Goal: Navigation & Orientation: Understand site structure

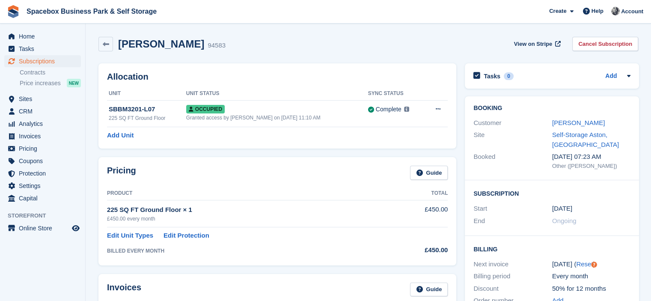
click at [20, 39] on span "Home" at bounding box center [44, 36] width 51 height 12
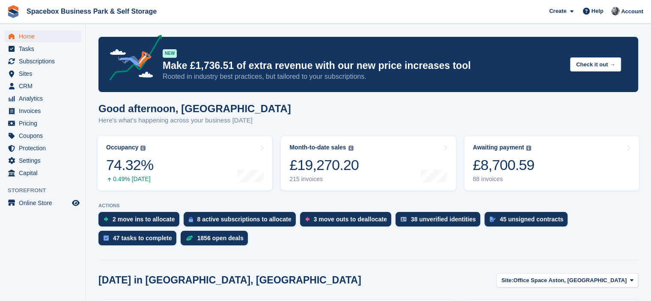
drag, startPoint x: 255, startPoint y: 120, endPoint x: 315, endPoint y: 121, distance: 60.3
click at [315, 121] on div "Good afternoon, SUDIPTA Here's what's happening across your business today" at bounding box center [367, 119] width 539 height 33
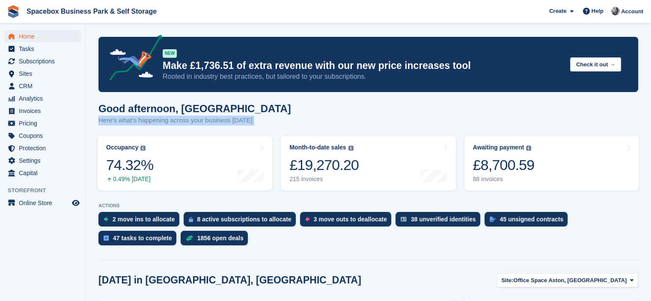
click at [315, 121] on div "Good afternoon, SUDIPTA Here's what's happening across your business today" at bounding box center [367, 119] width 539 height 33
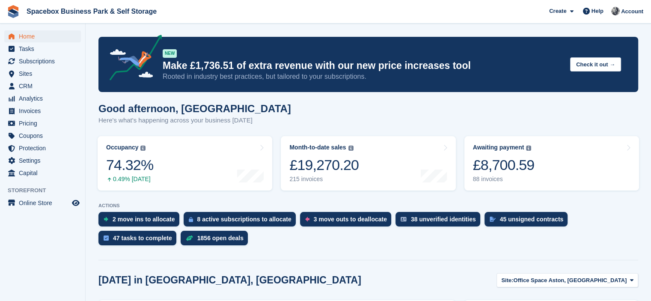
click at [284, 122] on div "Good afternoon, SUDIPTA Here's what's happening across your business today" at bounding box center [367, 119] width 539 height 33
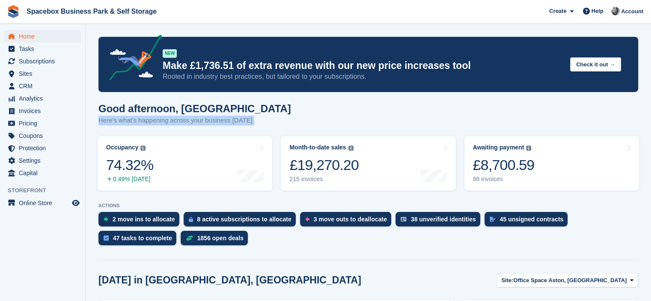
click at [284, 122] on div "Good afternoon, SUDIPTA Here's what's happening across your business today" at bounding box center [367, 119] width 539 height 33
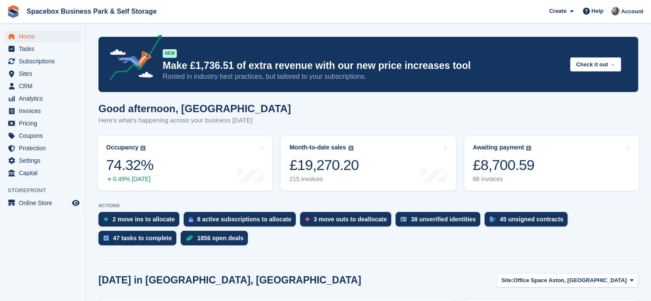
drag, startPoint x: 291, startPoint y: 116, endPoint x: 327, endPoint y: 115, distance: 35.5
click at [327, 115] on div "Good afternoon, SUDIPTA Here's what's happening across your business today" at bounding box center [367, 119] width 539 height 33
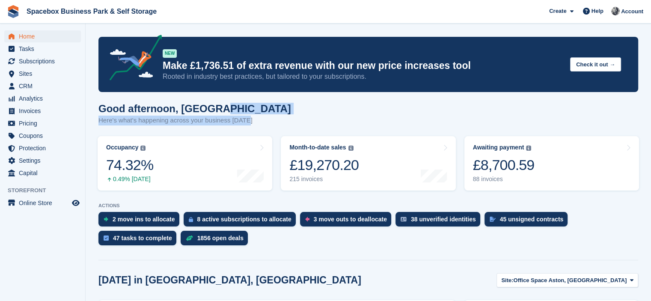
drag, startPoint x: 244, startPoint y: 123, endPoint x: 222, endPoint y: 99, distance: 32.1
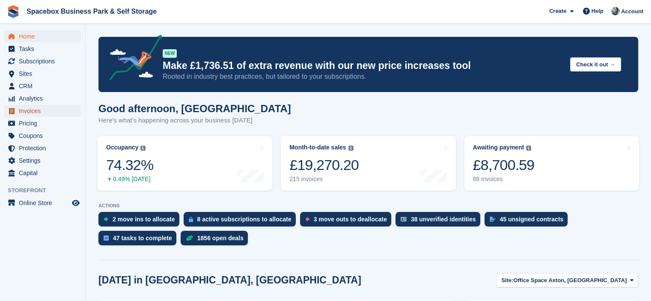
click at [39, 114] on span "Invoices" at bounding box center [44, 111] width 51 height 12
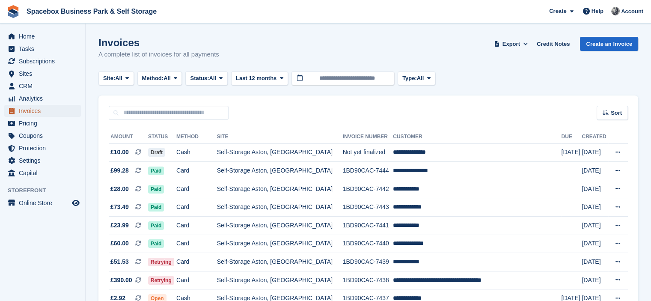
click at [22, 110] on span "Invoices" at bounding box center [44, 111] width 51 height 12
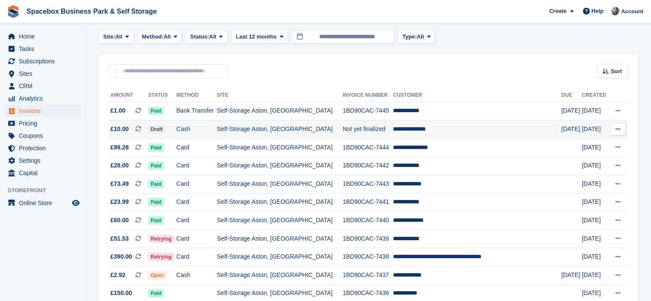
scroll to position [68, 0]
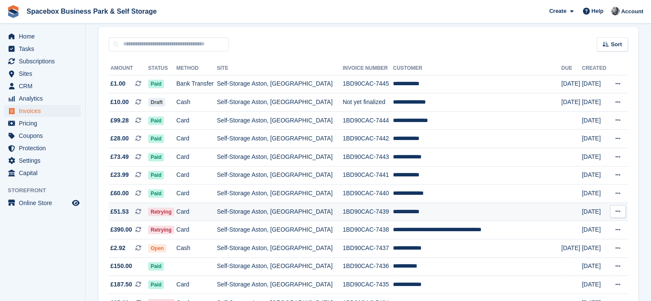
click at [253, 210] on td "Self-Storage Aston, [GEOGRAPHIC_DATA]" at bounding box center [280, 211] width 126 height 18
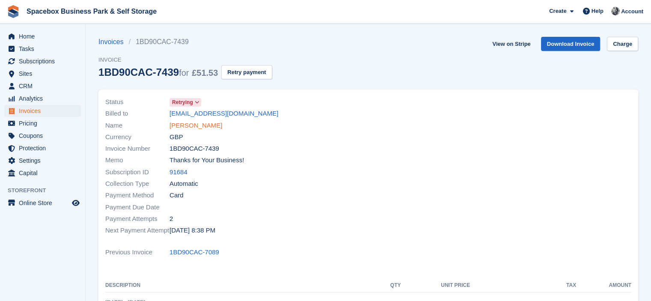
click at [187, 124] on link "[PERSON_NAME]" at bounding box center [195, 126] width 53 height 10
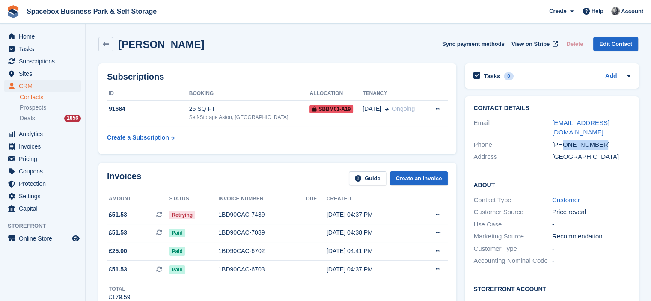
drag, startPoint x: 563, startPoint y: 135, endPoint x: 597, endPoint y: 136, distance: 34.2
click at [597, 140] on div "+447400228720" at bounding box center [591, 145] width 79 height 10
copy div "7400228720"
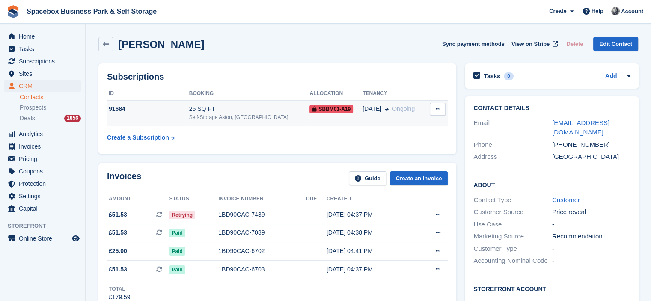
click at [322, 113] on span "SBBM01-A19" at bounding box center [331, 109] width 44 height 9
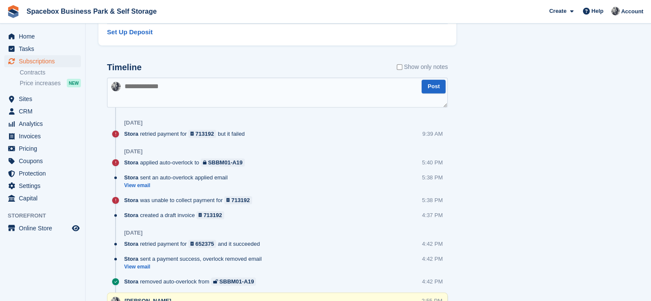
scroll to position [243, 0]
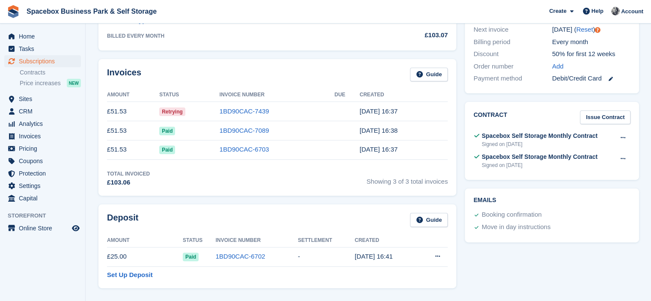
click at [287, 72] on div "Invoices Guide" at bounding box center [277, 77] width 341 height 19
click at [55, 62] on span "Subscriptions" at bounding box center [44, 61] width 51 height 12
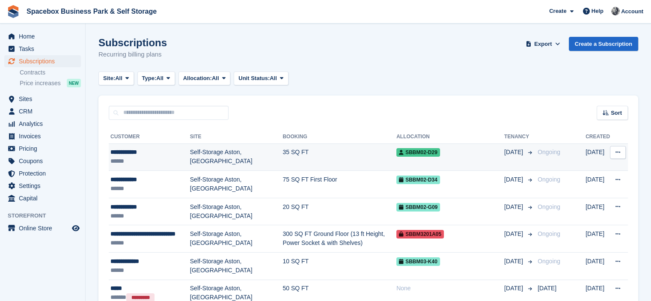
click at [313, 154] on td "35 SQ FT" at bounding box center [339, 156] width 114 height 27
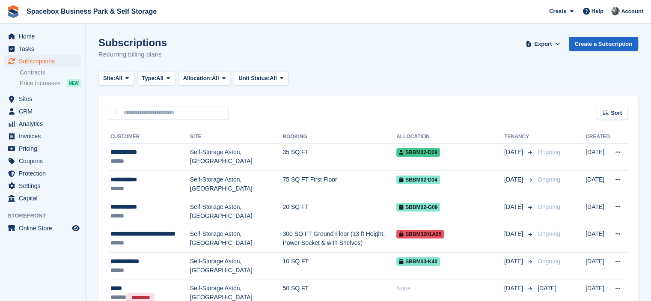
click at [101, 100] on div "Sort Sort by Customer name Date created Move in date Move out date Created (old…" at bounding box center [367, 107] width 539 height 24
click at [40, 134] on span "Invoices" at bounding box center [44, 136] width 51 height 12
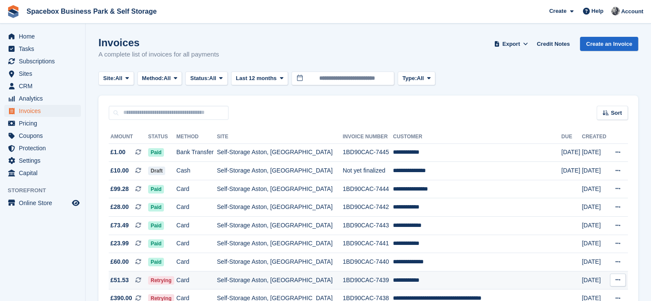
click at [305, 279] on td "Self-Storage Aston, [GEOGRAPHIC_DATA]" at bounding box center [280, 280] width 126 height 18
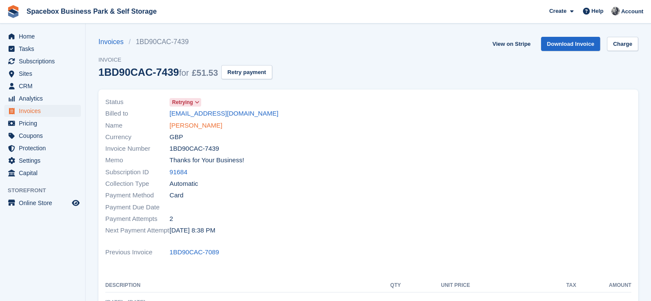
click at [184, 126] on link "Junior Hakim" at bounding box center [195, 126] width 53 height 10
click at [176, 174] on link "91684" at bounding box center [178, 172] width 18 height 10
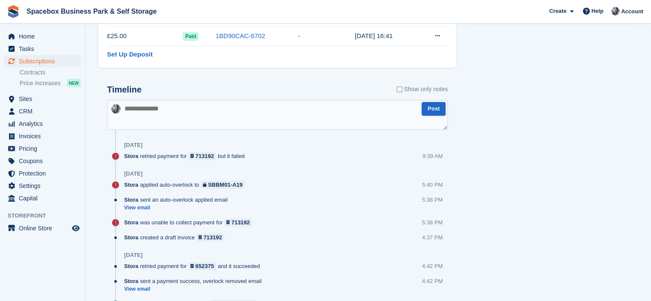
scroll to position [485, 0]
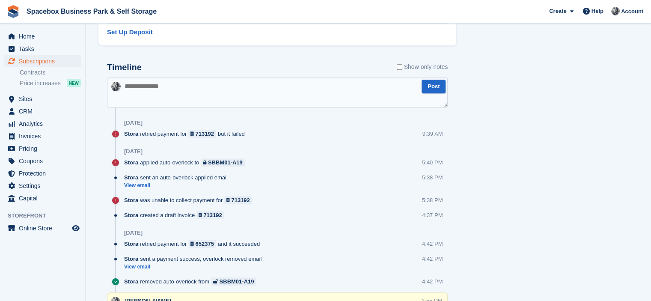
click at [151, 85] on textarea at bounding box center [277, 92] width 341 height 30
type textarea "**********"
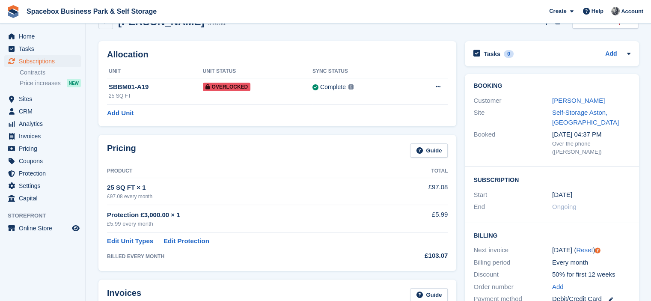
scroll to position [0, 0]
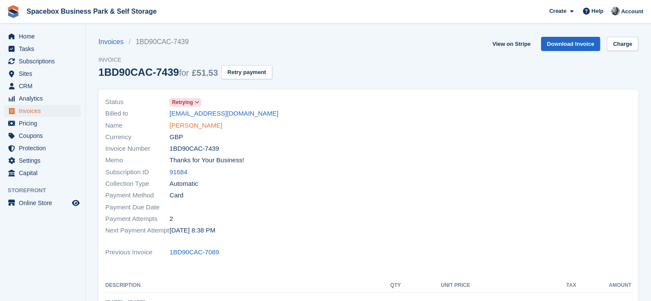
click at [189, 123] on link "Junior Hakim" at bounding box center [195, 126] width 53 height 10
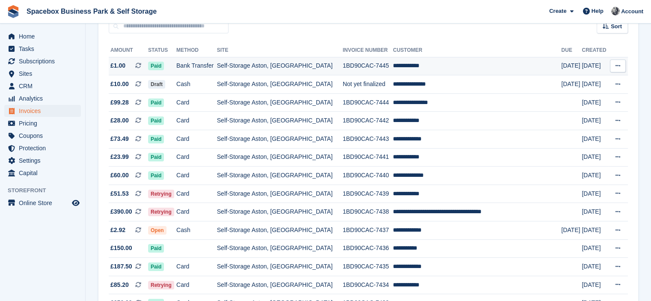
scroll to position [103, 0]
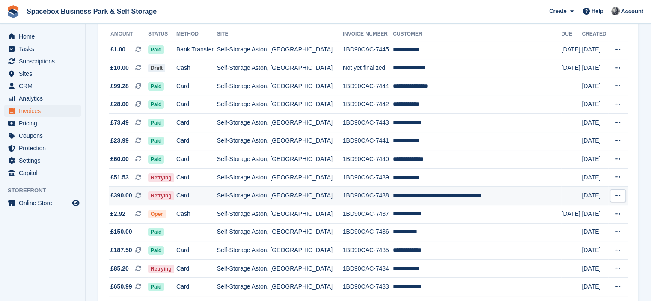
click at [246, 195] on td "Self-Storage Aston, [GEOGRAPHIC_DATA]" at bounding box center [280, 196] width 126 height 18
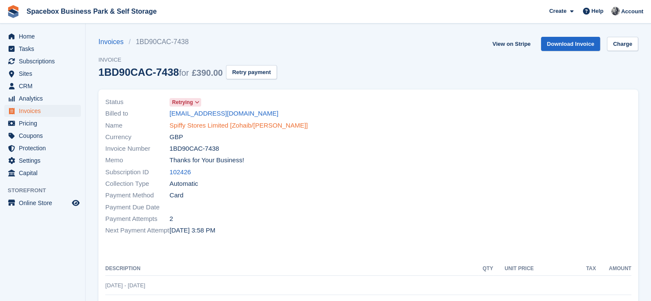
click at [194, 127] on link "Spiffy Stores Limited [Zohaib/[PERSON_NAME]]" at bounding box center [238, 126] width 138 height 10
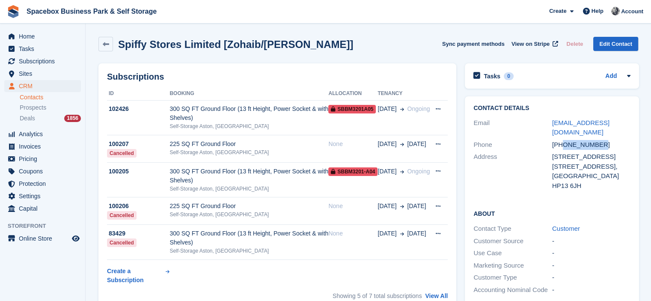
drag, startPoint x: 563, startPoint y: 135, endPoint x: 600, endPoint y: 139, distance: 37.5
click at [600, 140] on div "[PHONE_NUMBER]" at bounding box center [591, 145] width 79 height 10
click at [268, 77] on h2 "Subscriptions" at bounding box center [277, 77] width 341 height 10
drag, startPoint x: 313, startPoint y: 46, endPoint x: 180, endPoint y: 60, distance: 134.3
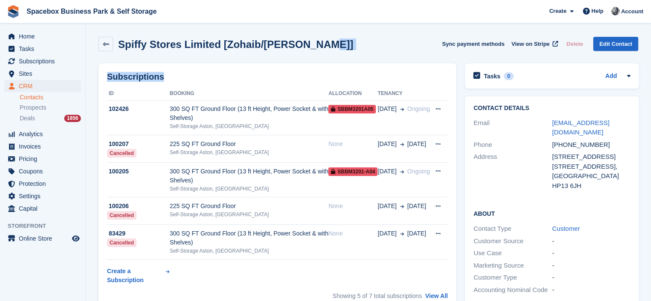
click at [180, 60] on div "Subscriptions ID Booking Allocation Tenancy 102426 300 SQ FT Ground Floor (13 f…" at bounding box center [277, 186] width 366 height 254
click at [184, 69] on div "Subscriptions ID Booking Allocation Tenancy 102426 300 SQ FT Ground Floor (13 f…" at bounding box center [277, 186] width 358 height 246
click at [224, 87] on th "Booking" at bounding box center [248, 94] width 159 height 14
drag, startPoint x: 563, startPoint y: 134, endPoint x: 599, endPoint y: 138, distance: 35.7
click at [599, 140] on div "+447887937973" at bounding box center [591, 145] width 79 height 10
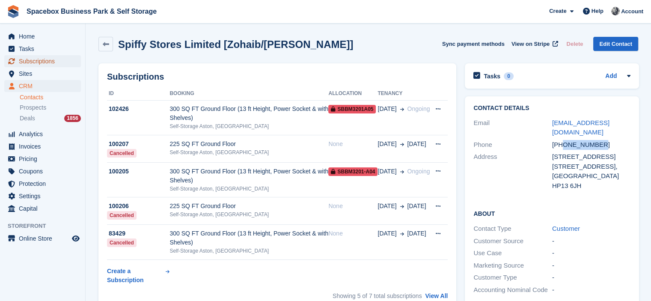
click at [48, 61] on span "Subscriptions" at bounding box center [44, 61] width 51 height 12
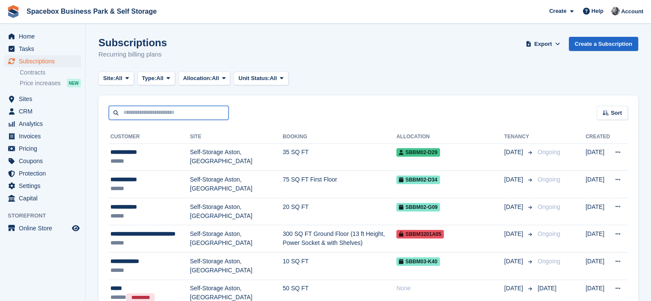
click at [185, 113] on input "text" at bounding box center [169, 113] width 120 height 14
type input "***"
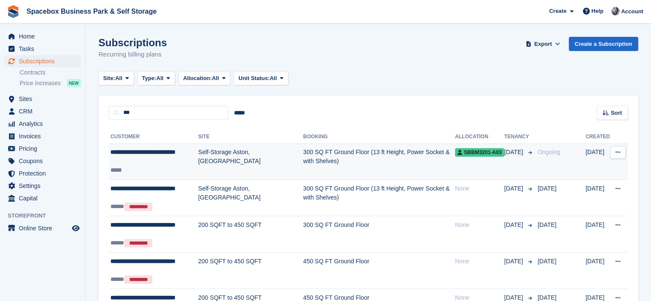
click at [183, 153] on div "**********" at bounding box center [154, 157] width 88 height 18
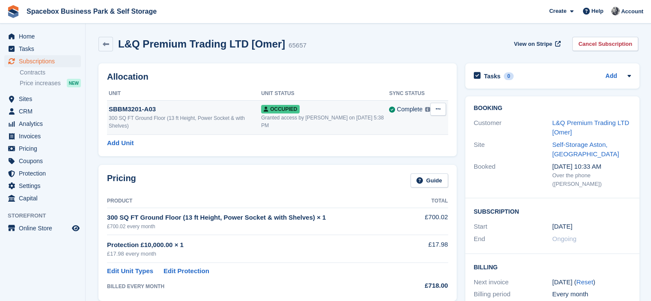
click at [436, 109] on icon at bounding box center [438, 109] width 5 height 6
click at [402, 125] on p "Overlock" at bounding box center [404, 125] width 74 height 11
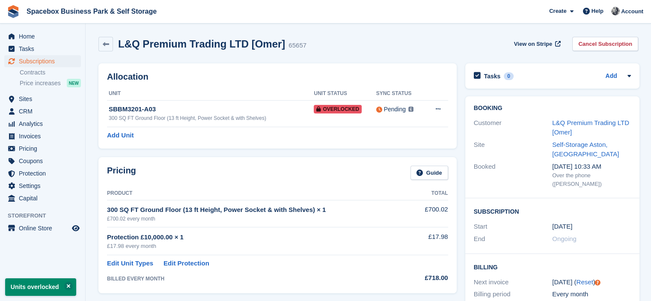
click at [276, 65] on div "Allocation Unit Unit Status Sync Status SBBM3201-A03 300 SQ FT Ground Floor (13…" at bounding box center [277, 105] width 358 height 85
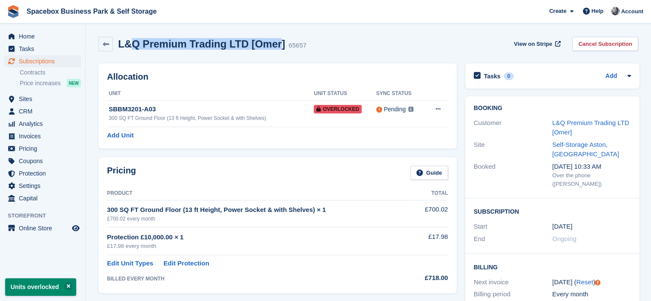
drag, startPoint x: 275, startPoint y: 42, endPoint x: 128, endPoint y: 42, distance: 146.7
click at [128, 42] on h2 "L&Q Premium Trading LTD [Omer]" at bounding box center [201, 44] width 167 height 12
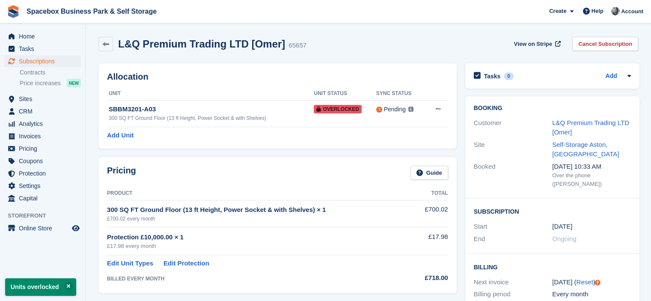
click at [122, 53] on div "L&Q Premium Trading LTD [Omer] 65657 View on Stripe Cancel Subscription" at bounding box center [368, 46] width 548 height 27
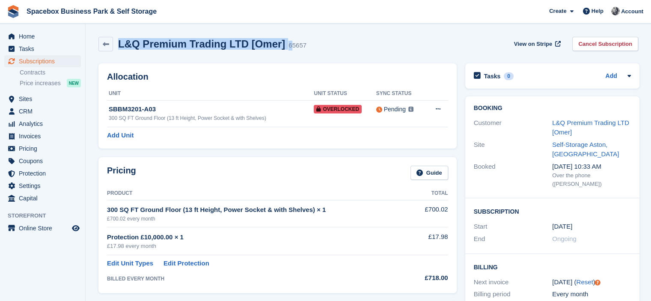
drag, startPoint x: 120, startPoint y: 44, endPoint x: 284, endPoint y: 51, distance: 164.4
click at [284, 51] on div "L&Q Premium Trading LTD [Omer] 65657" at bounding box center [202, 44] width 208 height 15
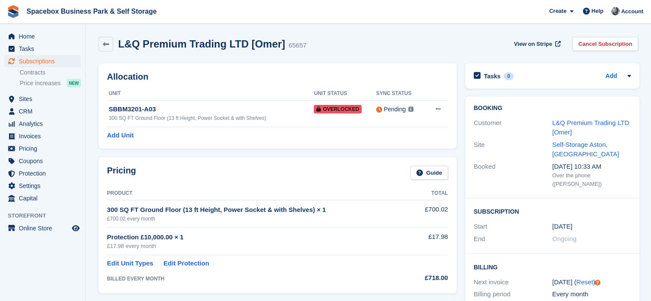
click at [333, 50] on div "L&Q Premium Trading LTD [Omer] 65657 View on Stripe Cancel Subscription" at bounding box center [367, 44] width 539 height 15
click at [39, 61] on span "Subscriptions" at bounding box center [44, 61] width 51 height 12
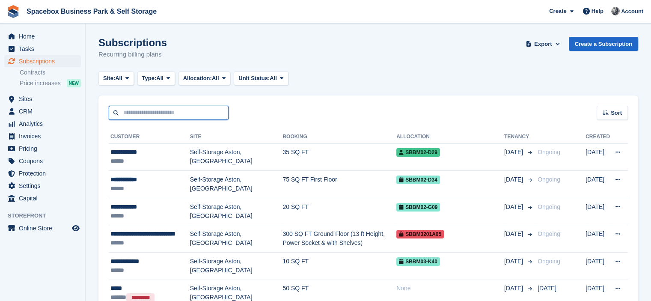
click at [152, 108] on input "text" at bounding box center [169, 113] width 120 height 14
type input "*******"
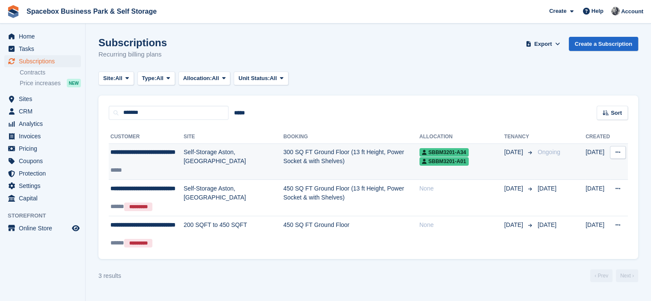
click at [161, 155] on span "**********" at bounding box center [142, 152] width 65 height 6
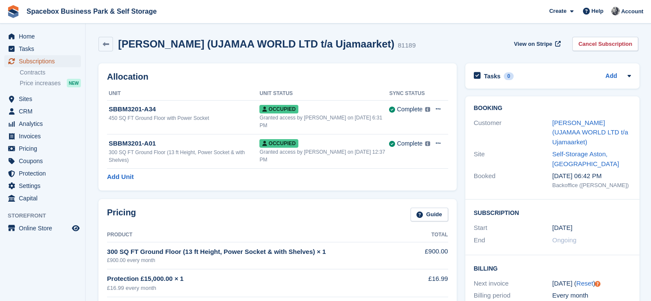
click at [50, 60] on span "Subscriptions" at bounding box center [44, 61] width 51 height 12
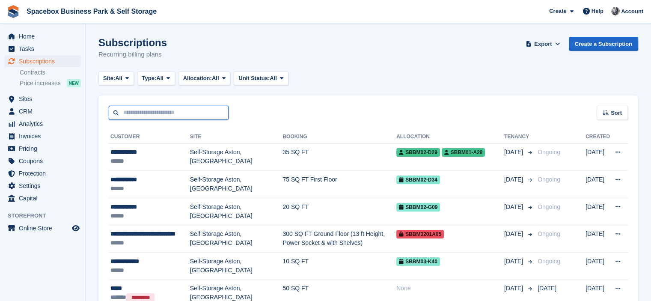
click at [201, 113] on input "text" at bounding box center [169, 113] width 120 height 14
type input "****"
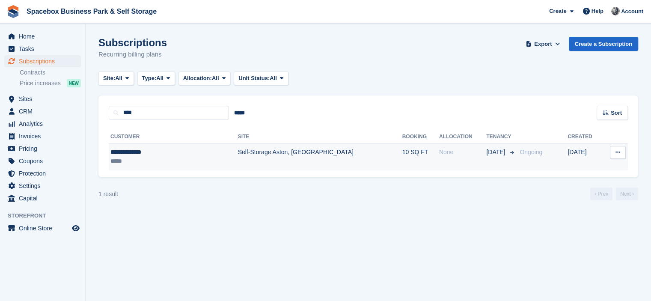
click at [238, 156] on td "Self-Storage Aston, [GEOGRAPHIC_DATA]" at bounding box center [320, 156] width 164 height 27
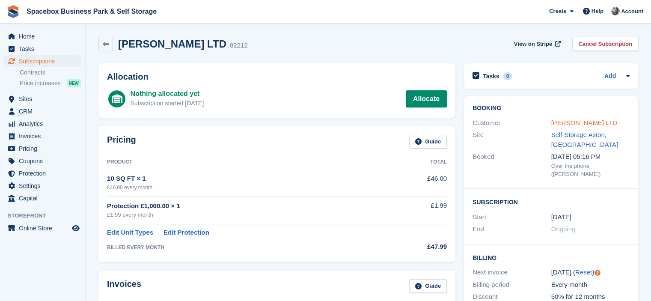
click at [553, 121] on link "[PERSON_NAME] LTD" at bounding box center [584, 122] width 66 height 7
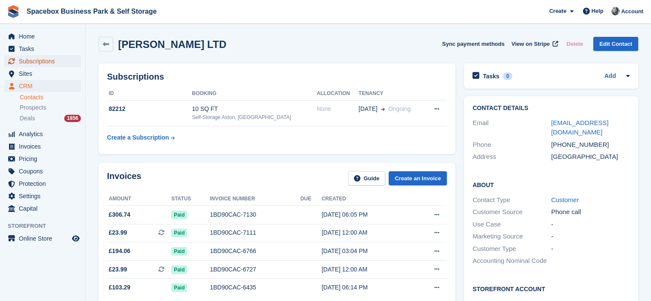
click at [39, 58] on span "Subscriptions" at bounding box center [44, 61] width 51 height 12
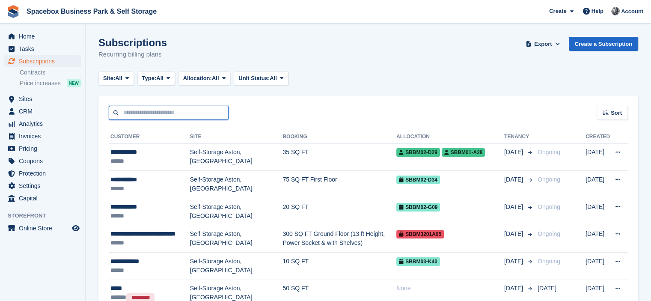
click at [196, 113] on input "text" at bounding box center [169, 113] width 120 height 14
type input "**********"
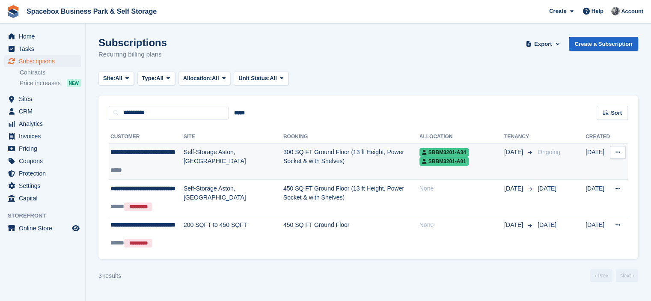
click at [190, 157] on td "Self-Storage Aston, [GEOGRAPHIC_DATA]" at bounding box center [234, 161] width 100 height 36
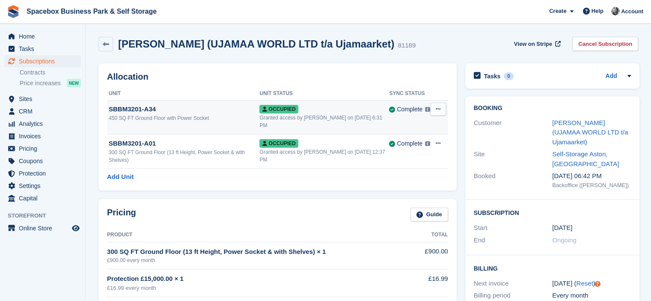
click at [197, 118] on div "450 SQ FT Ground Floor with Power Socket" at bounding box center [184, 118] width 151 height 8
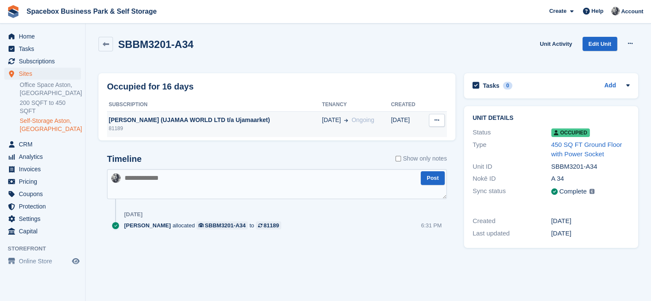
click at [318, 126] on div "81189" at bounding box center [214, 128] width 215 height 8
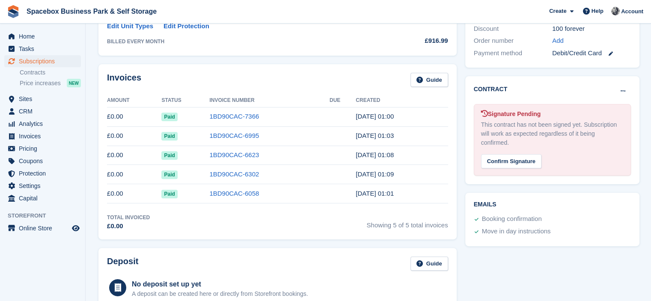
scroll to position [36, 0]
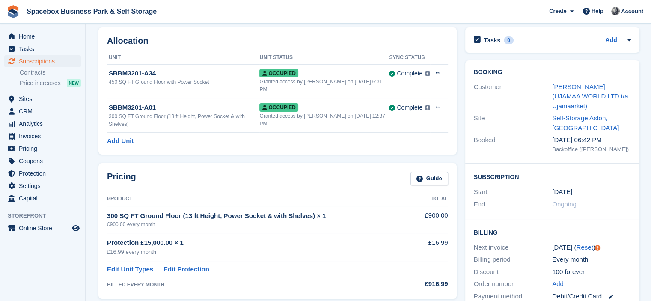
click at [178, 180] on div "Pricing Guide" at bounding box center [277, 181] width 341 height 19
click at [557, 86] on link "[PERSON_NAME] (UJAMAA WORLD LTD t/a Ujamaarket)" at bounding box center [590, 96] width 76 height 27
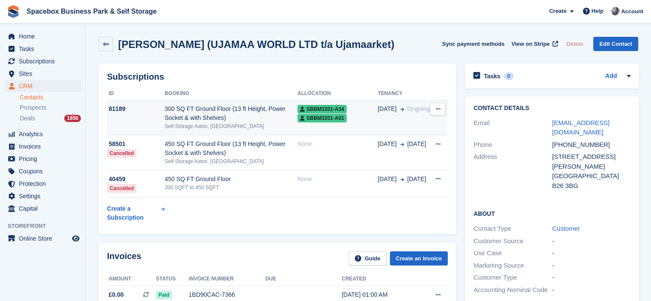
click at [268, 106] on div "300 SQ FT Ground Floor (13 ft Height, Power Socket & with Shelves)" at bounding box center [231, 113] width 133 height 18
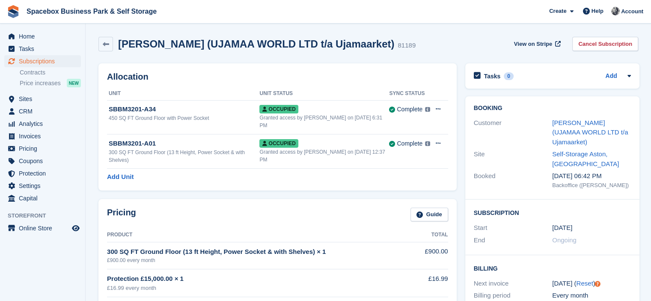
click at [347, 89] on th "Unit Status" at bounding box center [324, 94] width 130 height 14
click at [330, 186] on div "Allocation Unit Unit Status Sync Status SBBM3201-A34 450 SQ FT Ground Floor wit…" at bounding box center [277, 126] width 358 height 127
click at [323, 72] on h2 "Allocation" at bounding box center [277, 77] width 341 height 10
click at [54, 62] on span "Subscriptions" at bounding box center [44, 61] width 51 height 12
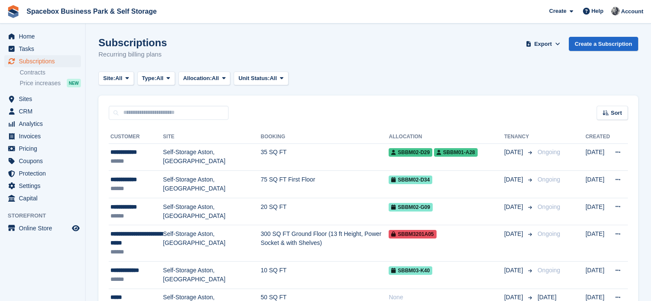
click at [202, 109] on input "text" at bounding box center [169, 113] width 120 height 14
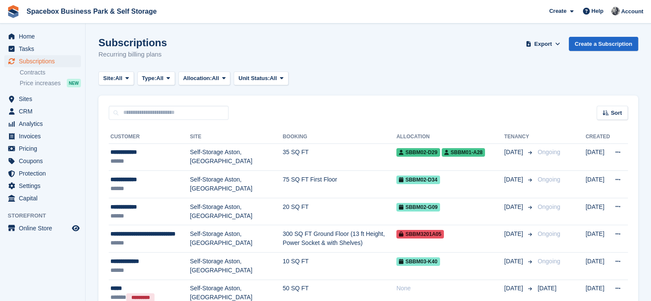
type input "*"
type input "****"
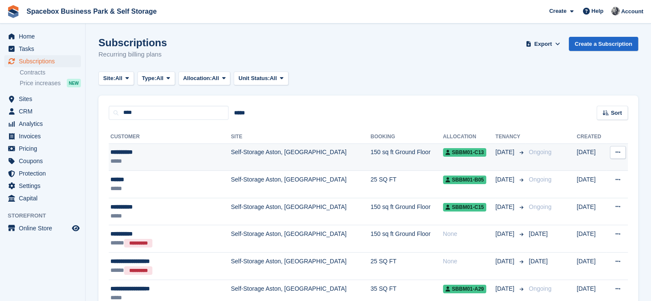
click at [148, 158] on div "*****" at bounding box center [159, 161] width 99 height 9
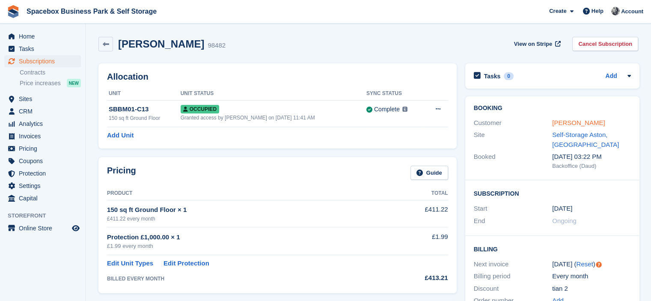
click at [562, 123] on link "[PERSON_NAME]" at bounding box center [578, 122] width 53 height 7
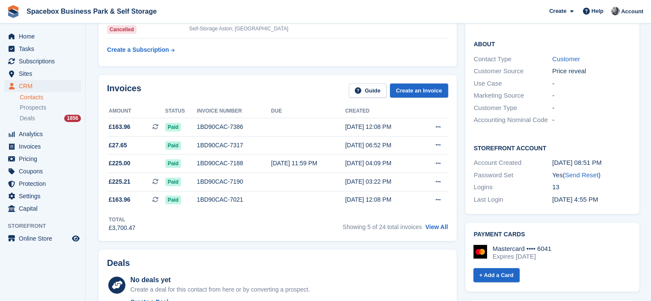
scroll to position [140, 0]
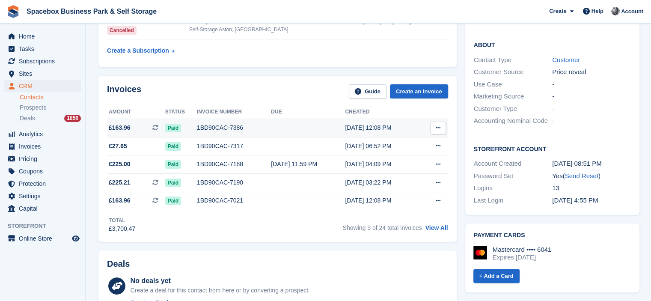
click at [213, 130] on div "1BD90CAC-7386" at bounding box center [234, 127] width 74 height 9
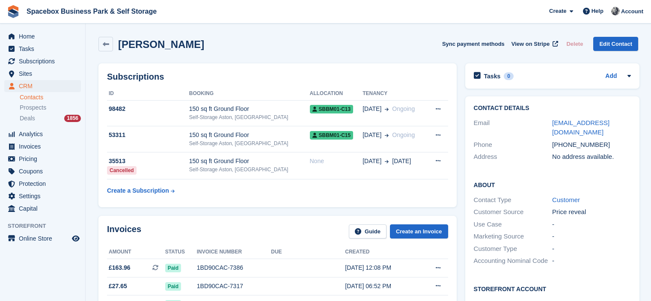
scroll to position [140, 0]
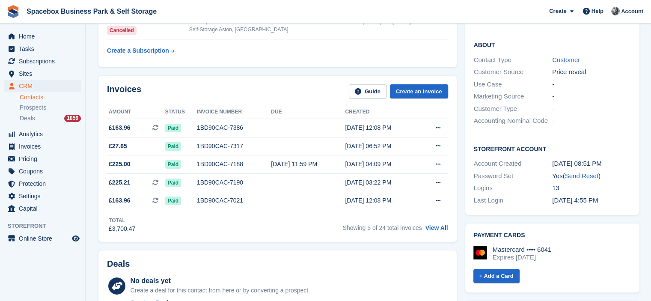
click at [223, 86] on div "Invoices Guide Create an Invoice" at bounding box center [277, 93] width 341 height 19
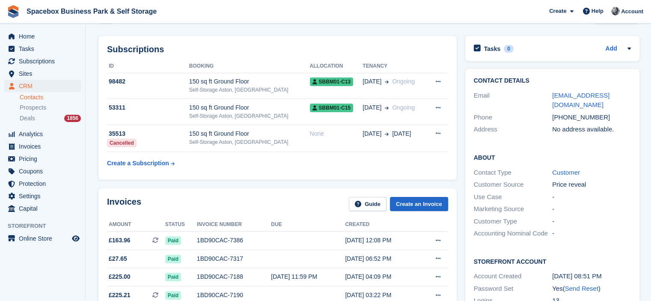
scroll to position [0, 0]
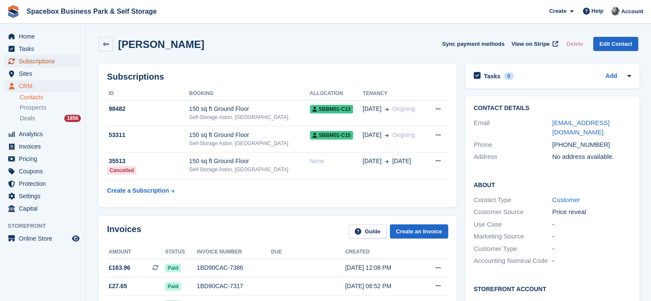
click at [57, 65] on span "Subscriptions" at bounding box center [44, 61] width 51 height 12
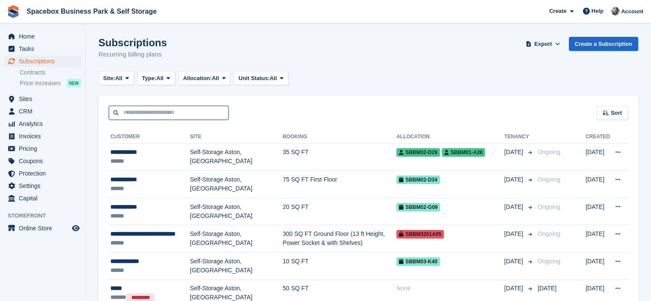
click at [157, 118] on input "text" at bounding box center [169, 113] width 120 height 14
type input "***"
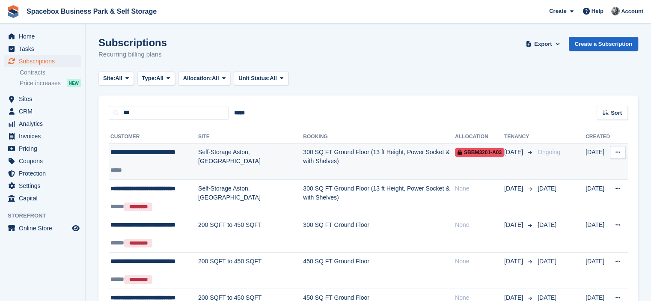
click at [185, 151] on div "**********" at bounding box center [154, 157] width 88 height 18
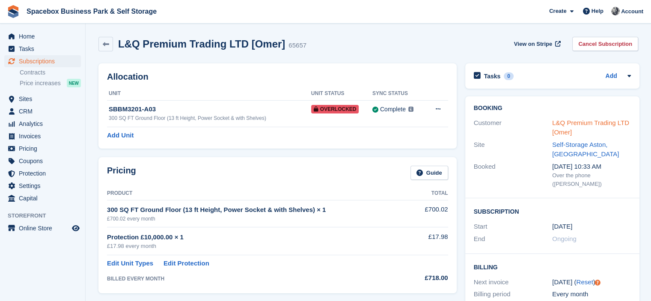
click at [566, 124] on link "L&Q Premium Trading LTD [Omer]" at bounding box center [590, 127] width 77 height 17
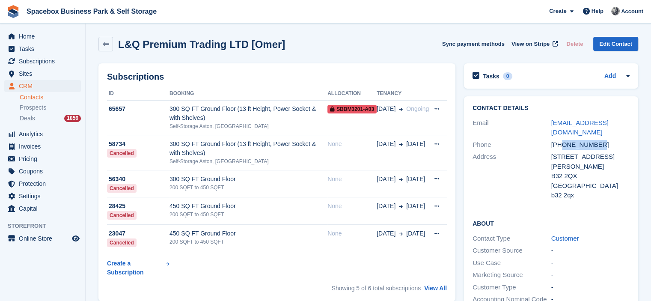
drag, startPoint x: 562, startPoint y: 143, endPoint x: 596, endPoint y: 140, distance: 34.4
click at [596, 140] on div "+447476000463" at bounding box center [590, 145] width 79 height 10
copy div "7476000463"
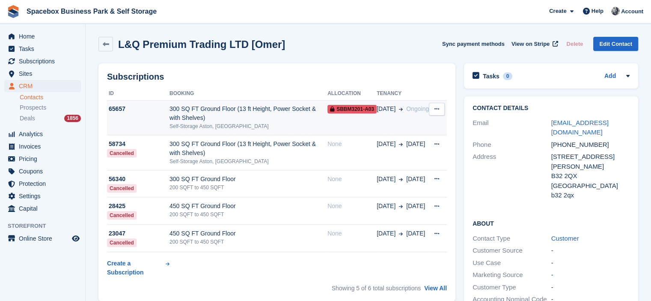
click at [331, 114] on td "SBBM3201-A03" at bounding box center [351, 117] width 49 height 35
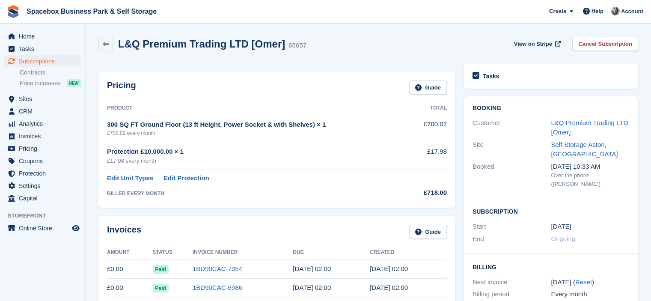
scroll to position [342, 0]
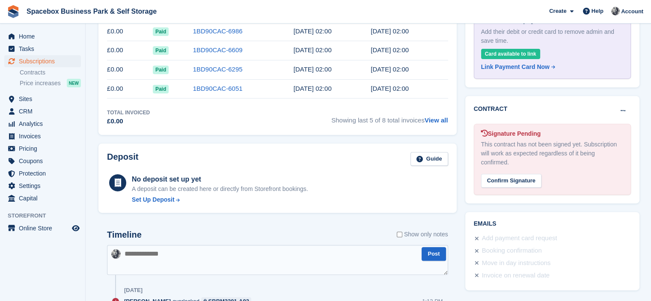
click at [284, 246] on textarea at bounding box center [277, 260] width 341 height 30
type textarea "**********"
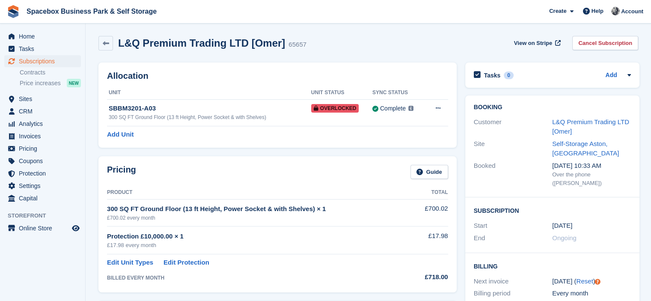
scroll to position [0, 0]
click at [57, 35] on span "Home" at bounding box center [44, 36] width 51 height 12
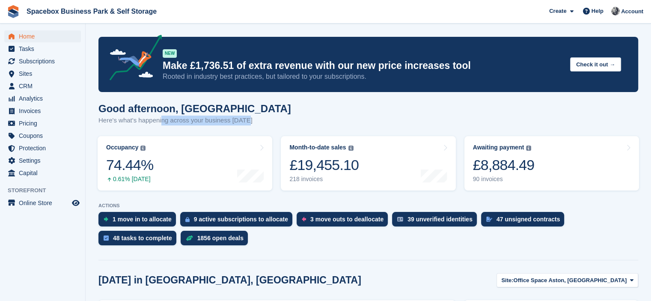
drag, startPoint x: 291, startPoint y: 125, endPoint x: 160, endPoint y: 121, distance: 131.0
click at [160, 121] on div "Good afternoon, [PERSON_NAME] Here's what's happening across your business [DAT…" at bounding box center [367, 119] width 539 height 33
click at [160, 121] on p "Here's what's happening across your business [DATE]" at bounding box center [194, 121] width 193 height 10
click at [21, 59] on span "Subscriptions" at bounding box center [44, 61] width 51 height 12
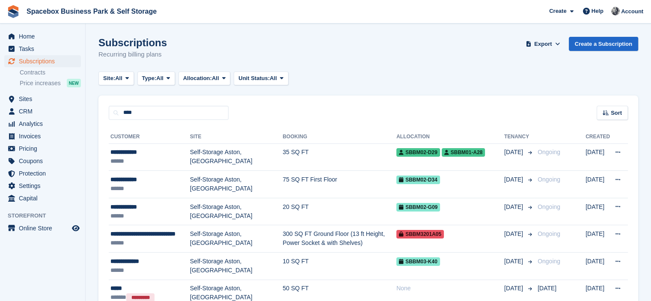
type input "****"
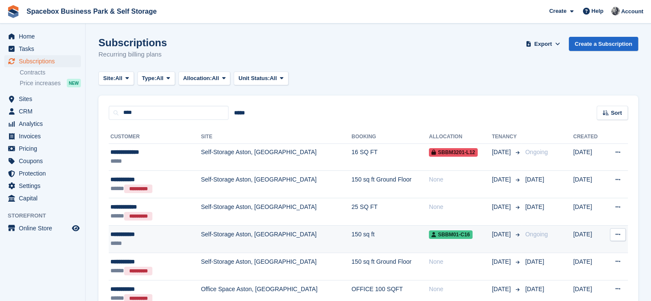
click at [175, 246] on div "*****" at bounding box center [145, 243] width 70 height 9
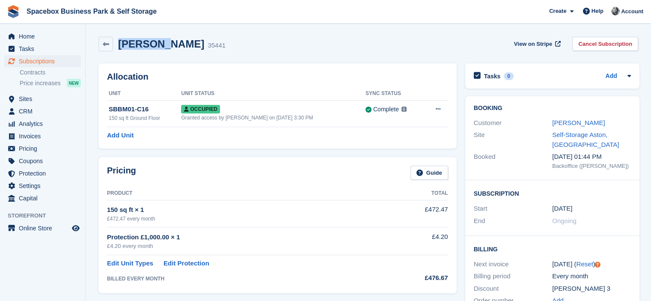
drag, startPoint x: 118, startPoint y: 44, endPoint x: 162, endPoint y: 49, distance: 44.8
click at [162, 49] on div "Rena Thomas 35441" at bounding box center [169, 44] width 113 height 12
click at [129, 44] on h2 "[PERSON_NAME]" at bounding box center [161, 44] width 86 height 12
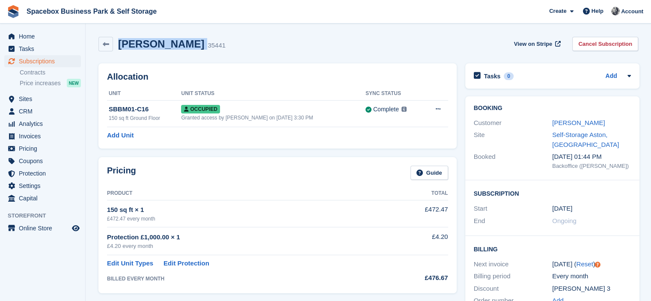
click at [129, 44] on h2 "[PERSON_NAME]" at bounding box center [161, 44] width 86 height 12
click at [173, 48] on h2 "[PERSON_NAME]" at bounding box center [161, 44] width 86 height 12
drag, startPoint x: 185, startPoint y: 44, endPoint x: 200, endPoint y: 44, distance: 15.0
click at [207, 44] on div "35441" at bounding box center [216, 46] width 18 height 10
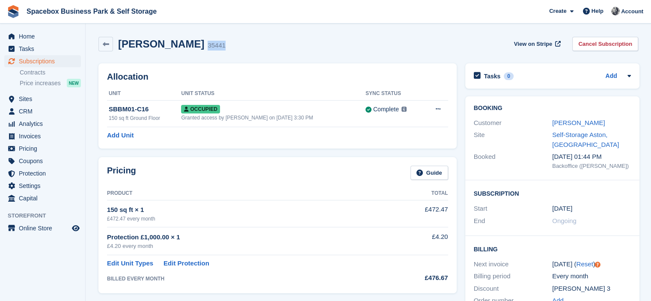
click at [207, 44] on div "35441" at bounding box center [216, 46] width 18 height 10
click at [180, 43] on h2 "Rena Thomas" at bounding box center [161, 44] width 86 height 12
click at [207, 46] on div "35441" at bounding box center [216, 46] width 18 height 10
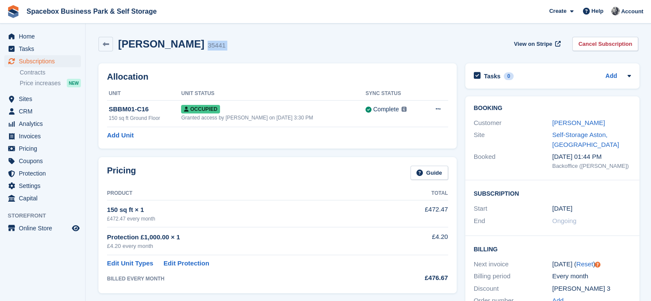
click at [207, 46] on div "35441" at bounding box center [216, 46] width 18 height 10
click at [207, 45] on div "35441" at bounding box center [216, 46] width 18 height 10
click at [207, 46] on div "35441" at bounding box center [216, 46] width 18 height 10
click at [204, 58] on div "Rena Thomas 35441 View on Stripe Cancel Subscription" at bounding box center [368, 46] width 548 height 27
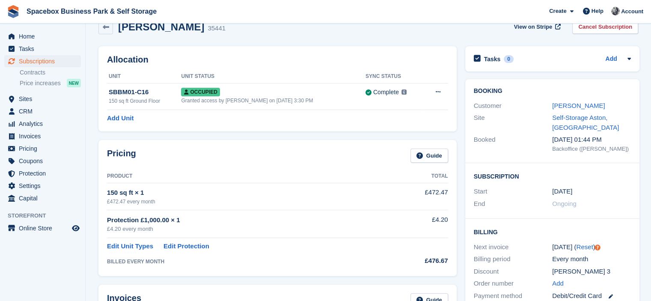
scroll to position [34, 0]
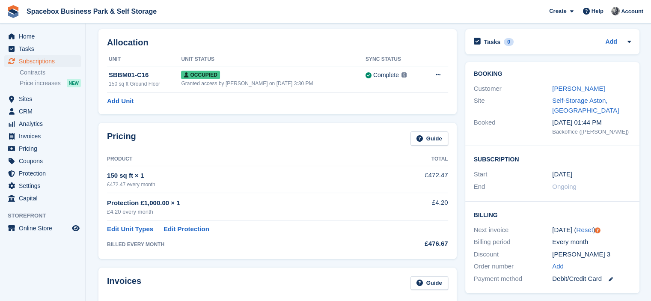
click at [316, 133] on div "Pricing Guide" at bounding box center [277, 140] width 341 height 19
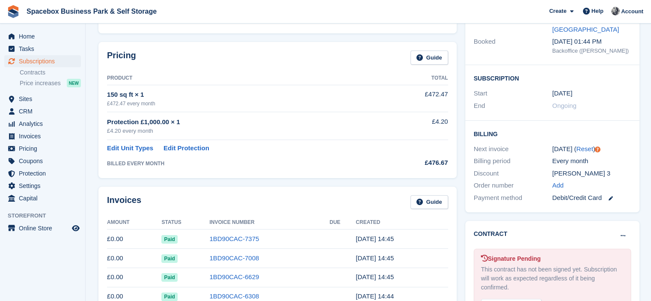
scroll to position [120, 0]
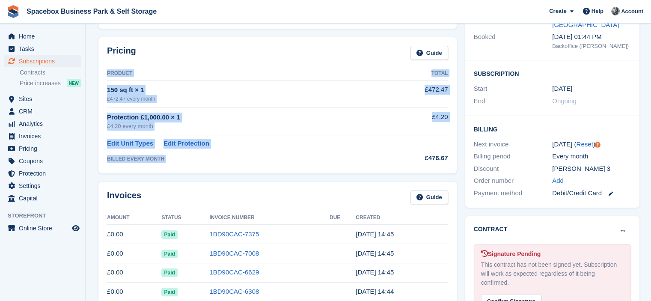
drag, startPoint x: 423, startPoint y: 157, endPoint x: 450, endPoint y: 158, distance: 27.4
click at [450, 158] on div "Pricing Guide Product Total 150 sq ft × 1 £472.47 every month £472.47 Protectio…" at bounding box center [277, 105] width 358 height 136
click at [409, 159] on div "£476.67" at bounding box center [416, 158] width 63 height 10
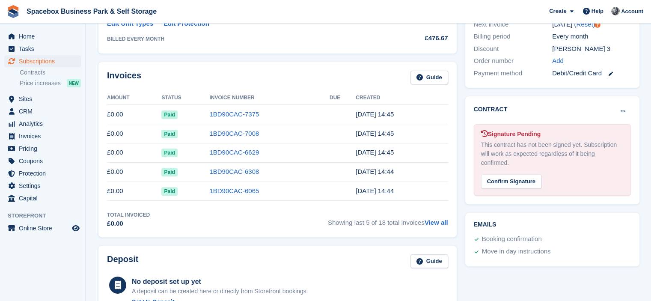
scroll to position [171, 0]
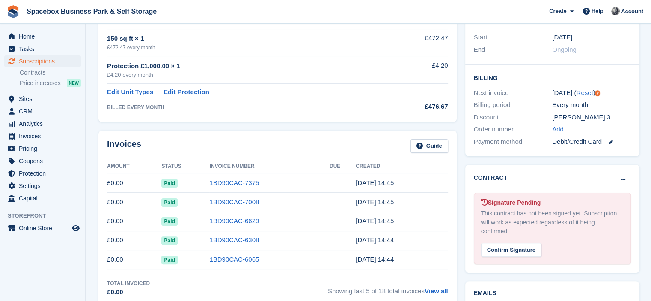
click at [418, 106] on div "£476.67" at bounding box center [416, 107] width 63 height 10
click at [204, 143] on div "Invoices Guide" at bounding box center [277, 148] width 341 height 19
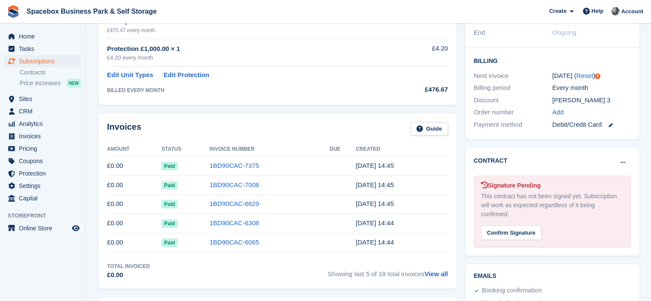
click at [210, 131] on div "Invoices Guide" at bounding box center [277, 131] width 341 height 19
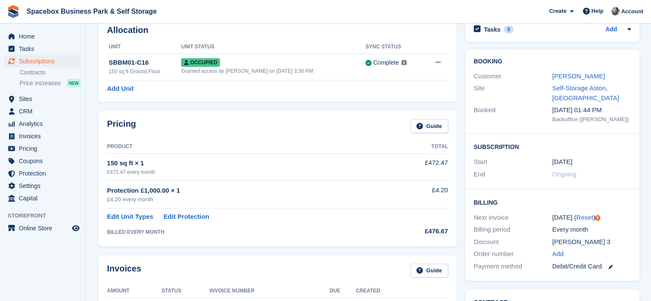
scroll to position [0, 0]
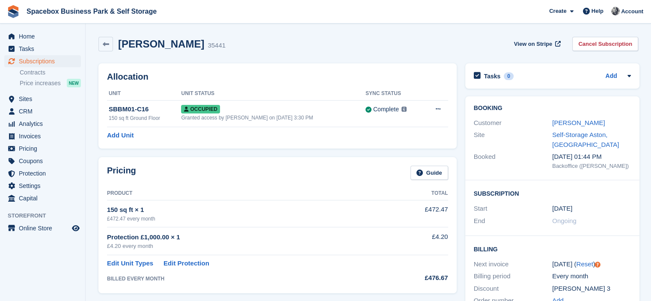
click at [532, 101] on div "Booking Customer Rena Thomas Site Self-Storage Aston, Birmingham Booked 12 Mar,…" at bounding box center [552, 138] width 174 height 84
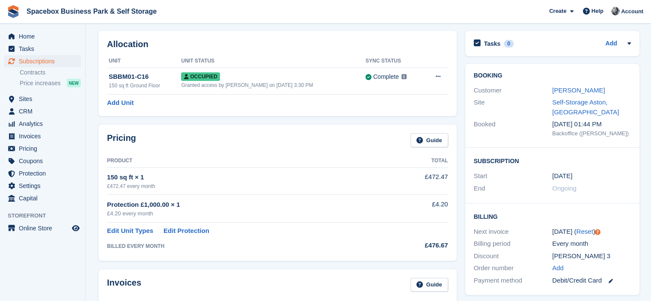
scroll to position [34, 0]
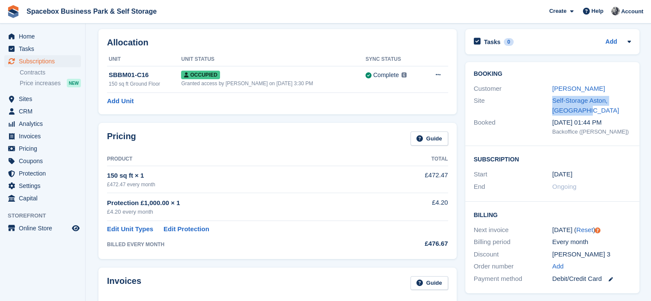
drag, startPoint x: 587, startPoint y: 113, endPoint x: 545, endPoint y: 100, distance: 43.7
click at [545, 100] on div "Site Self-Storage Aston, Birmingham" at bounding box center [552, 106] width 157 height 22
click at [541, 104] on div "Site" at bounding box center [513, 105] width 79 height 19
drag, startPoint x: 549, startPoint y: 124, endPoint x: 572, endPoint y: 126, distance: 22.3
click at [572, 126] on div "Booked 12 Mar, 01:44 PM Backoffice (Brijesh Kumar)" at bounding box center [552, 126] width 157 height 21
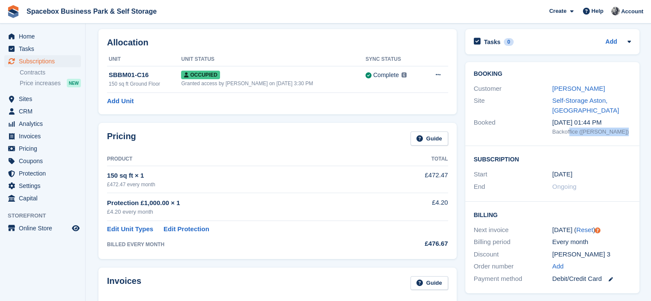
drag, startPoint x: 568, startPoint y: 134, endPoint x: 623, endPoint y: 136, distance: 55.6
click at [623, 136] on div "Booked 12 Mar, 01:44 PM Backoffice (Brijesh Kumar)" at bounding box center [552, 126] width 157 height 21
click at [509, 135] on div "Booked" at bounding box center [513, 127] width 79 height 18
drag, startPoint x: 544, startPoint y: 135, endPoint x: 616, endPoint y: 134, distance: 72.7
click at [616, 134] on div "Booked 12 Mar, 01:44 PM Backoffice (Brijesh Kumar)" at bounding box center [552, 126] width 157 height 21
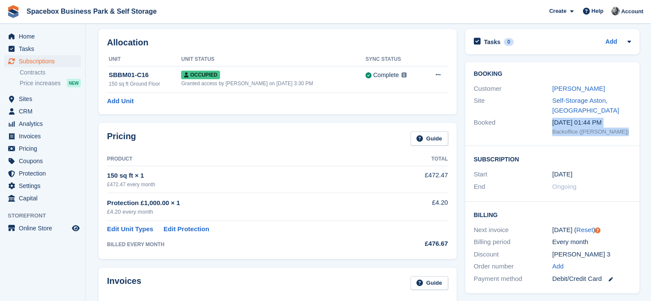
click at [562, 127] on div "12 Mar, 01:44 PM" at bounding box center [591, 123] width 79 height 10
click at [562, 135] on div "Backoffice (Brijesh Kumar)" at bounding box center [591, 131] width 79 height 9
click at [555, 144] on div "Booking Customer Rena Thomas Site Self-Storage Aston, Birmingham Booked 12 Mar,…" at bounding box center [552, 104] width 174 height 84
drag, startPoint x: 550, startPoint y: 177, endPoint x: 587, endPoint y: 176, distance: 37.2
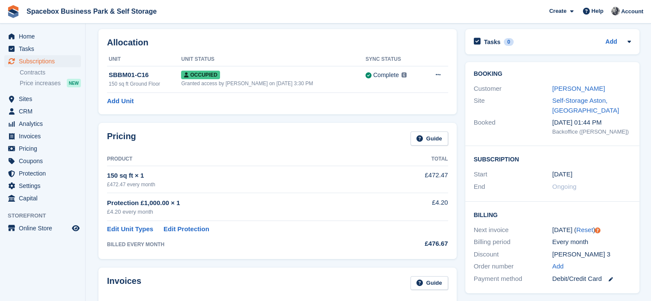
click at [587, 176] on div "Start 12 Mar, 2024" at bounding box center [552, 174] width 157 height 12
click at [561, 188] on span "Ongoing" at bounding box center [564, 186] width 24 height 7
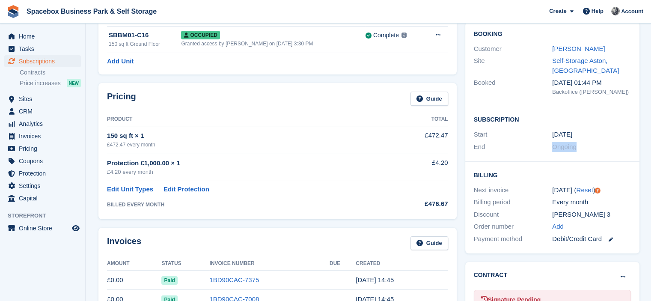
scroll to position [86, 0]
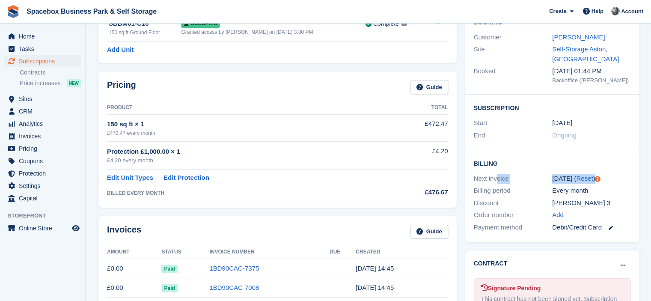
drag, startPoint x: 497, startPoint y: 176, endPoint x: 613, endPoint y: 179, distance: 115.6
click at [613, 179] on div "Next invoice 12 Sep ( Reset )" at bounding box center [552, 178] width 157 height 12
click at [613, 179] on div "12 Sep ( Reset )" at bounding box center [591, 179] width 79 height 10
drag, startPoint x: 482, startPoint y: 191, endPoint x: 640, endPoint y: 195, distance: 157.9
click at [640, 195] on div "Booking Customer Rena Thomas Site Self-Storage Aston, Birmingham Booked 12 Mar,…" at bounding box center [552, 126] width 183 height 240
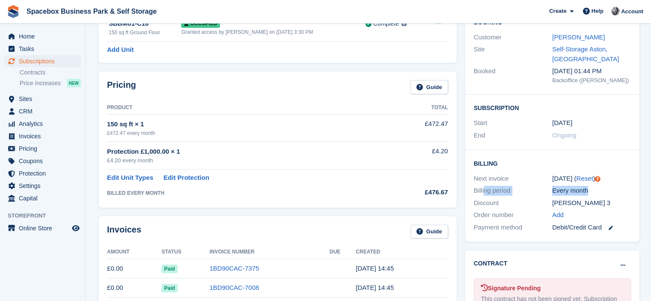
click at [572, 190] on div "Every month" at bounding box center [591, 191] width 79 height 10
drag, startPoint x: 570, startPoint y: 203, endPoint x: 553, endPoint y: 198, distance: 17.7
click at [553, 198] on div "rena 3" at bounding box center [591, 203] width 79 height 10
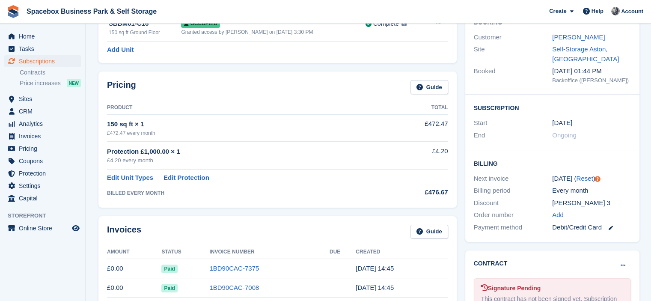
click at [553, 200] on div "rena 3" at bounding box center [591, 203] width 79 height 10
click at [533, 201] on div "Discount" at bounding box center [513, 203] width 79 height 10
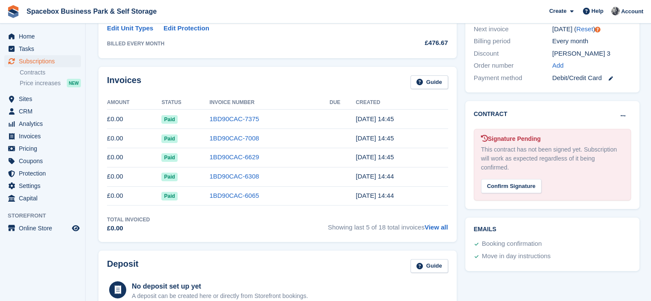
scroll to position [208, 0]
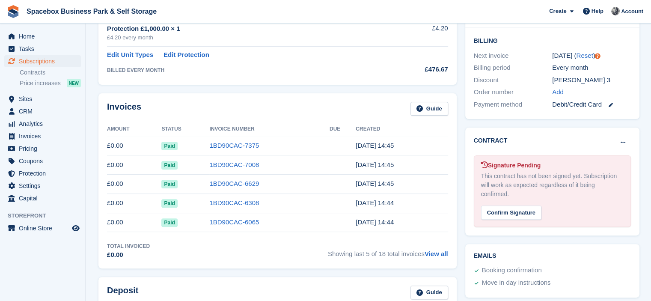
drag, startPoint x: 508, startPoint y: 198, endPoint x: 482, endPoint y: 163, distance: 44.0
click at [482, 163] on div "Signature Pending This contract has not been signed yet. Subscription will work…" at bounding box center [552, 190] width 157 height 71
click at [497, 175] on div "This contract has not been signed yet. Subscription will work as expected regar…" at bounding box center [552, 185] width 142 height 27
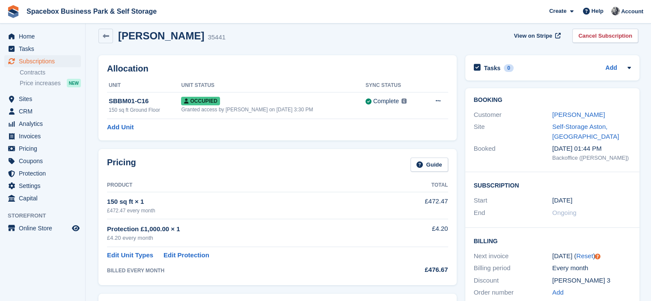
scroll to position [0, 0]
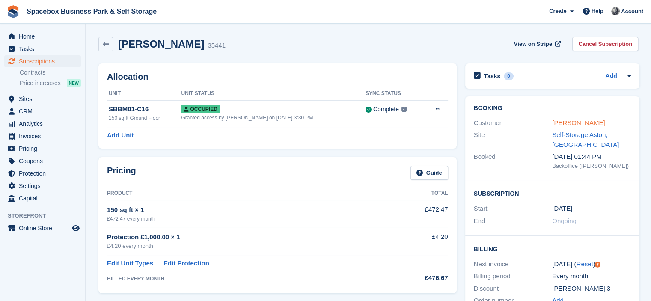
click at [569, 121] on link "Rena Thomas" at bounding box center [578, 122] width 53 height 7
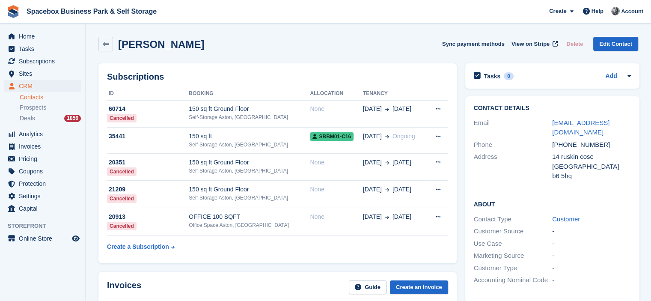
click at [225, 47] on div "Rena Thomas Sync payment methods View on Stripe Delete Edit Contact" at bounding box center [367, 44] width 539 height 15
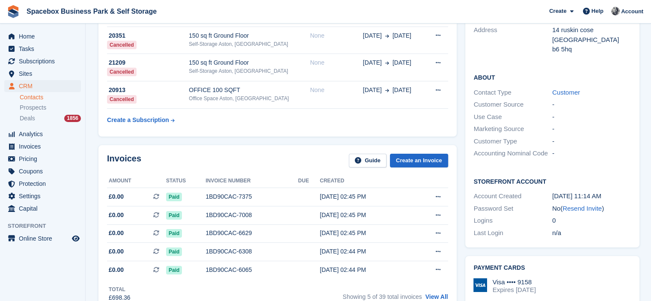
scroll to position [154, 0]
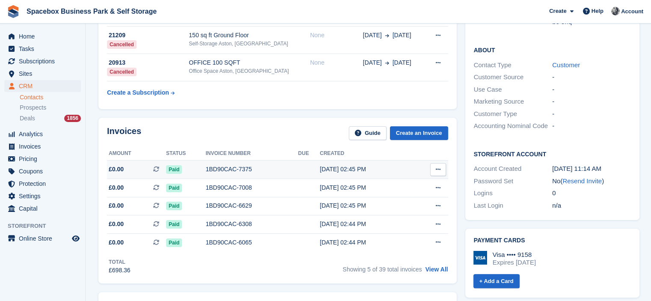
click at [233, 165] on div "1BD90CAC-7375" at bounding box center [251, 169] width 92 height 9
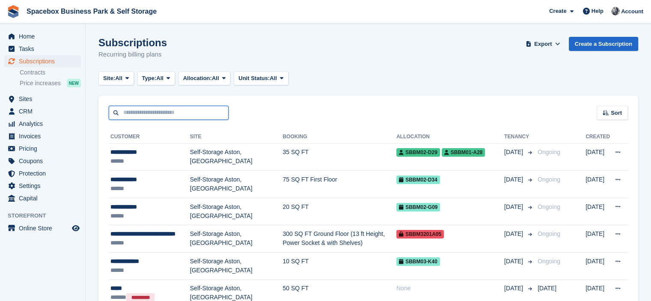
click at [182, 111] on input "text" at bounding box center [169, 113] width 120 height 14
type input "*"
drag, startPoint x: 233, startPoint y: 101, endPoint x: 201, endPoint y: 111, distance: 33.4
click at [201, 111] on div "Sort Sort by Customer name Date created Move in date Move out date Created (old…" at bounding box center [367, 107] width 539 height 24
click at [232, 97] on div "Sort Sort by Customer name Date created Move in date Move out date Created (old…" at bounding box center [367, 107] width 539 height 24
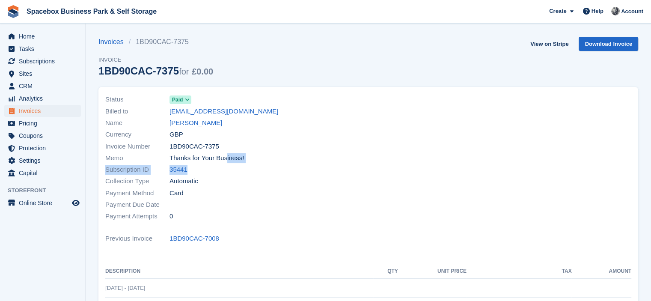
drag, startPoint x: 171, startPoint y: 158, endPoint x: 261, endPoint y: 166, distance: 90.7
click at [261, 166] on div "Status Paid Billed to mypartypackage4u@gmail.com Name Rena Thomas Currency GBP …" at bounding box center [234, 158] width 268 height 139
click at [261, 166] on div "Subscription ID 35441" at bounding box center [234, 170] width 258 height 12
drag, startPoint x: 112, startPoint y: 157, endPoint x: 284, endPoint y: 157, distance: 172.8
click at [284, 157] on div "Memo Thanks for Your Business!" at bounding box center [234, 158] width 258 height 12
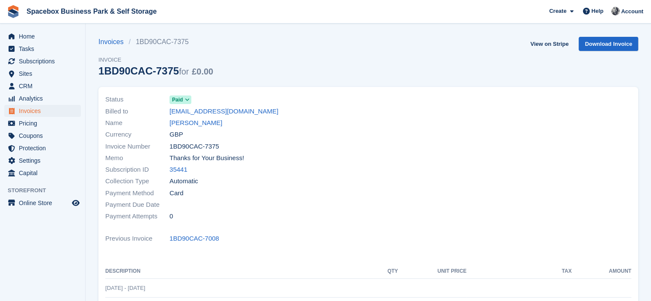
click at [187, 160] on span "Thanks for Your Business!" at bounding box center [206, 158] width 74 height 10
click at [246, 160] on div "Memo Thanks for Your Business!" at bounding box center [234, 158] width 258 height 12
click at [187, 158] on span "Thanks for Your Business!" at bounding box center [206, 158] width 74 height 10
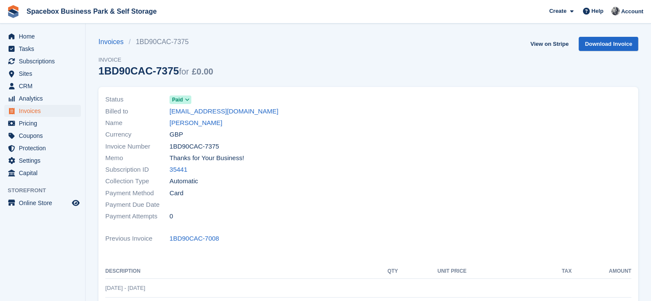
click at [187, 158] on span "Thanks for Your Business!" at bounding box center [206, 158] width 74 height 10
click at [285, 166] on div "Subscription ID 35441" at bounding box center [234, 170] width 258 height 12
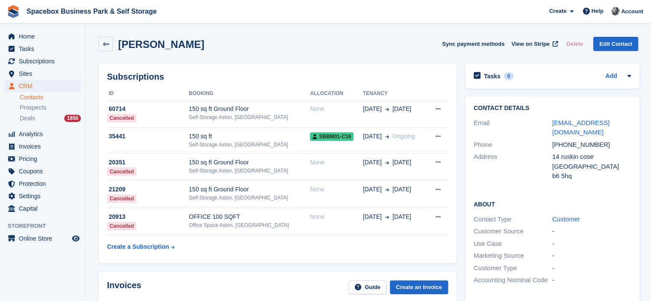
click at [231, 239] on table "ID Booking Allocation Tenancy 60714 Cancelled 150 sq ft Ground Floor Self-Stora…" at bounding box center [277, 171] width 341 height 168
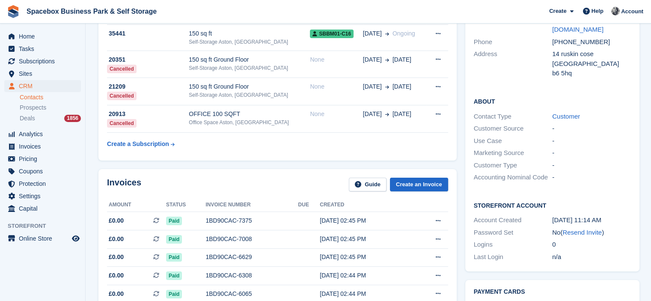
scroll to position [86, 0]
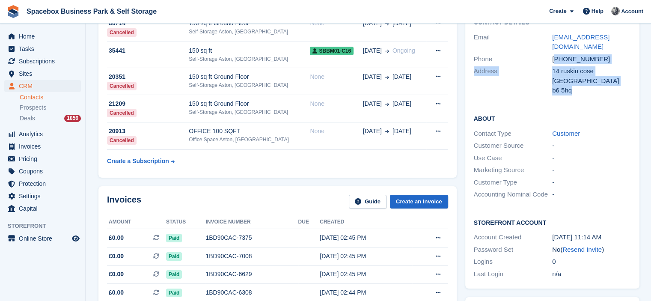
drag, startPoint x: 576, startPoint y: 94, endPoint x: 554, endPoint y: 60, distance: 40.7
click at [554, 60] on div "Contact Details Email [EMAIL_ADDRESS][DOMAIN_NAME] Phone [PHONE_NUMBER] Address…" at bounding box center [552, 58] width 174 height 95
click at [549, 89] on div "Address" at bounding box center [513, 80] width 79 height 29
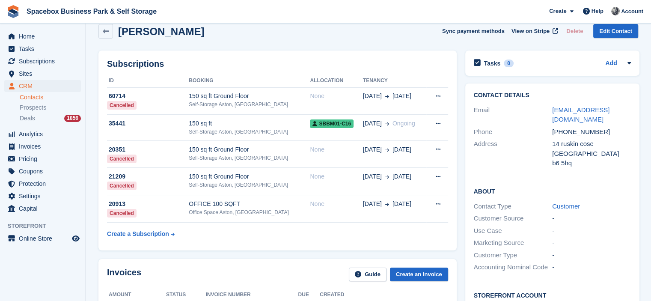
scroll to position [0, 0]
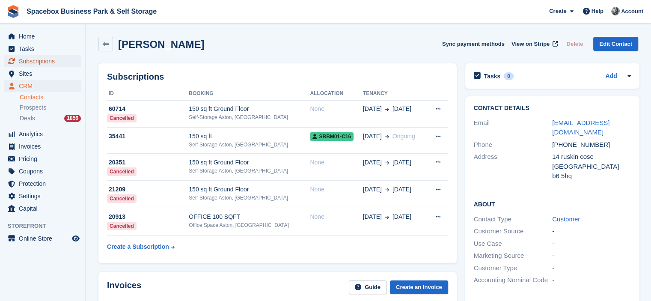
click at [56, 61] on span "Subscriptions" at bounding box center [44, 61] width 51 height 12
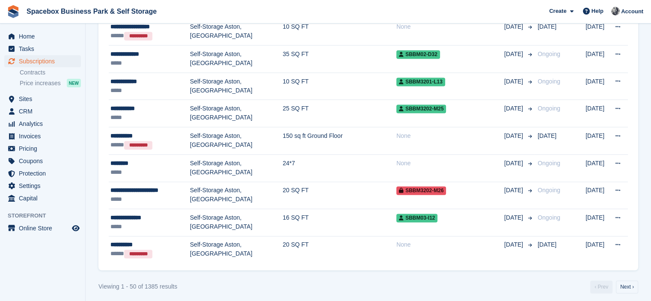
scroll to position [1280, 0]
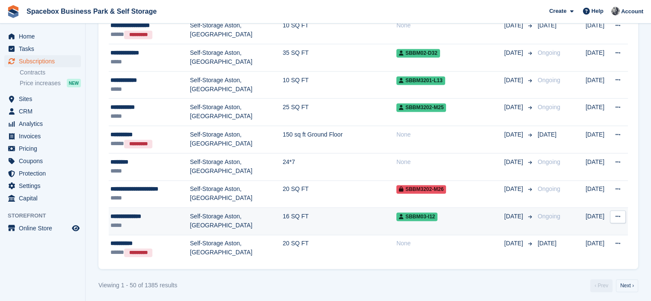
click at [199, 213] on td "Self-Storage Aston, [GEOGRAPHIC_DATA]" at bounding box center [236, 220] width 93 height 27
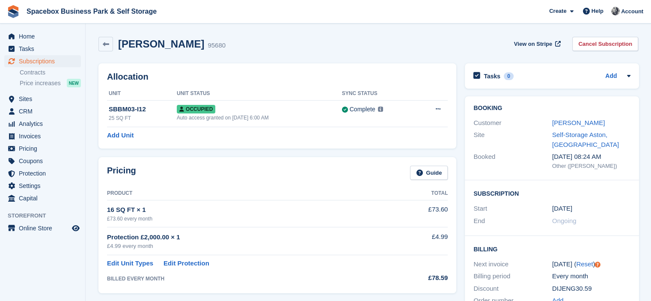
click at [246, 76] on h2 "Allocation" at bounding box center [277, 77] width 341 height 10
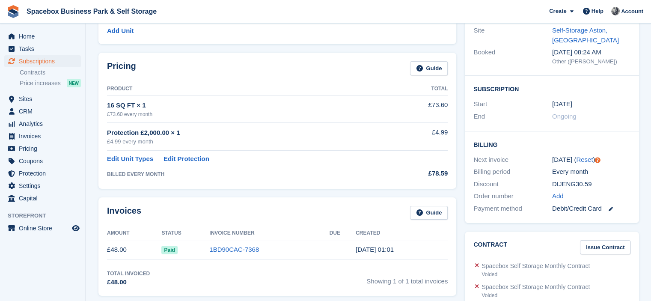
scroll to position [103, 0]
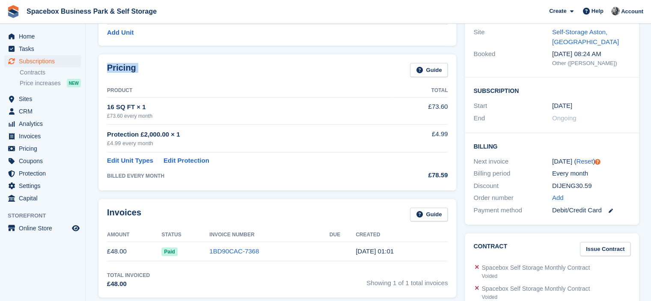
drag, startPoint x: 106, startPoint y: 59, endPoint x: 455, endPoint y: 185, distance: 370.5
click at [455, 185] on div "Pricing Guide Product Total 16 SQ FT × 1 £73.60 every month £73.60 Protection £…" at bounding box center [277, 122] width 358 height 136
click at [433, 179] on div "£78.59" at bounding box center [420, 175] width 55 height 10
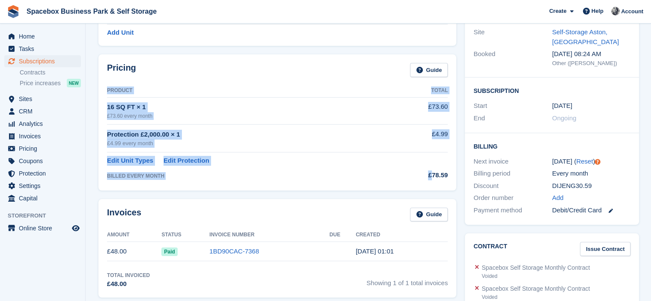
drag, startPoint x: 432, startPoint y: 174, endPoint x: 450, endPoint y: 178, distance: 18.4
click at [450, 178] on div "Pricing Guide Product Total 16 SQ FT × 1 £73.60 every month £73.60 Protection £…" at bounding box center [277, 122] width 358 height 136
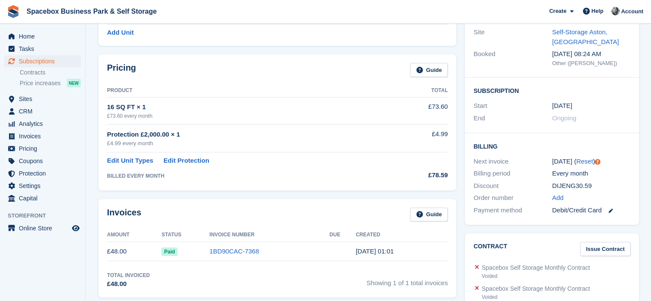
click at [425, 171] on div "£78.59" at bounding box center [420, 175] width 55 height 10
drag, startPoint x: 431, startPoint y: 175, endPoint x: 446, endPoint y: 178, distance: 15.1
click at [446, 178] on div "£78.59" at bounding box center [420, 175] width 55 height 10
click at [430, 178] on div "£78.59" at bounding box center [420, 175] width 55 height 10
drag, startPoint x: 124, startPoint y: 251, endPoint x: 90, endPoint y: 253, distance: 33.9
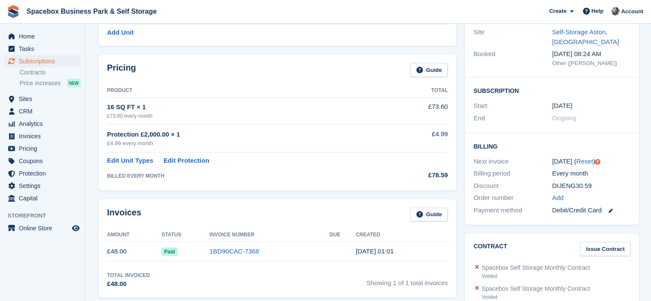
click at [158, 281] on div "Total Invoiced £48.00 Showing 1 of 1 total invoices" at bounding box center [277, 280] width 341 height 18
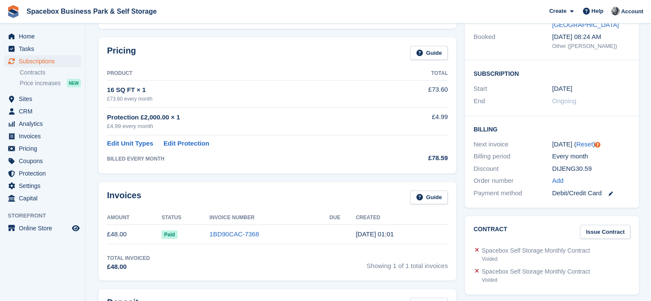
scroll to position [188, 0]
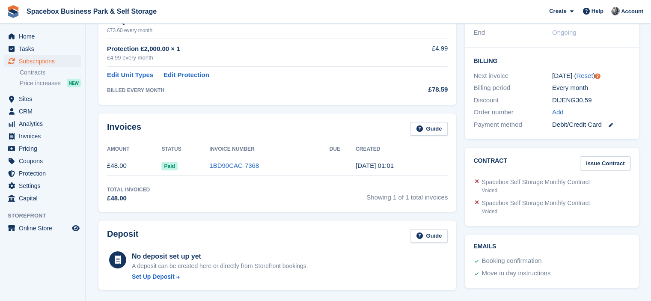
click at [178, 202] on div "Total Invoiced £48.00 Showing 1 of 1 total invoices" at bounding box center [277, 195] width 341 height 18
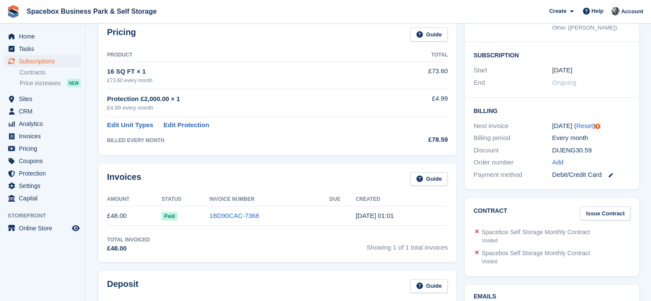
scroll to position [137, 0]
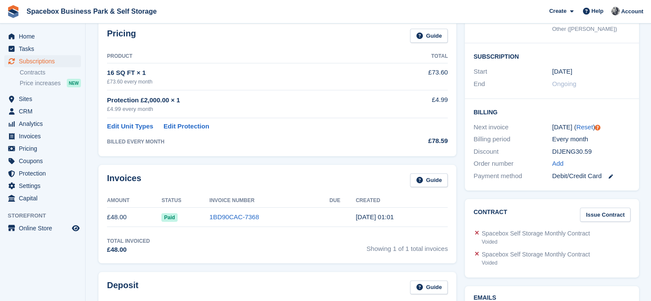
drag, startPoint x: 108, startPoint y: 74, endPoint x: 281, endPoint y: 76, distance: 172.8
click at [281, 76] on div "16 SQ FT × 1" at bounding box center [250, 73] width 286 height 10
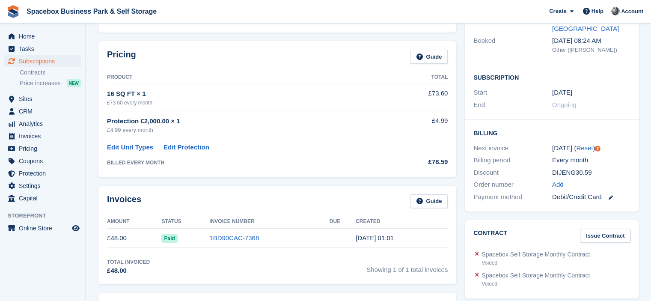
scroll to position [120, 0]
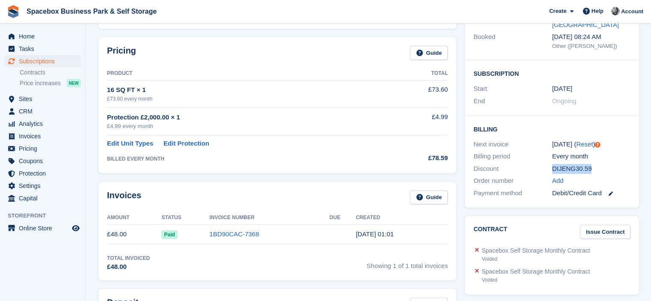
drag, startPoint x: 588, startPoint y: 167, endPoint x: 543, endPoint y: 171, distance: 45.0
click at [543, 171] on div "Discount DIJENG30.59" at bounding box center [551, 169] width 157 height 12
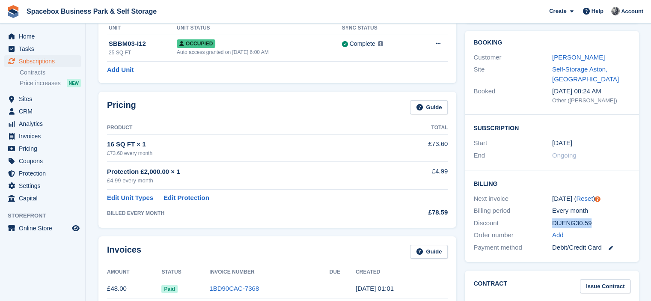
scroll to position [0, 0]
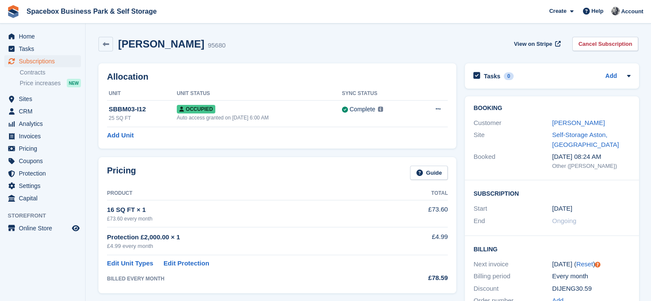
click at [238, 155] on div "Pricing Guide Product Total 16 SQ FT × 1 £73.60 every month £73.60 Protection £…" at bounding box center [277, 225] width 366 height 144
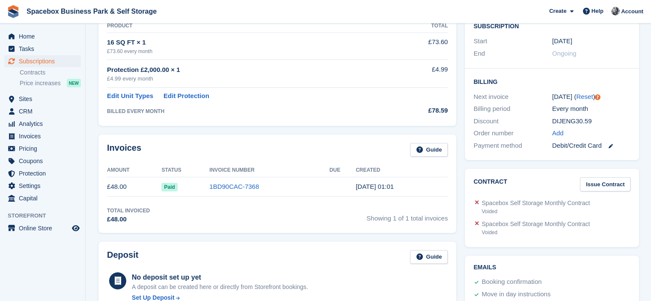
scroll to position [171, 0]
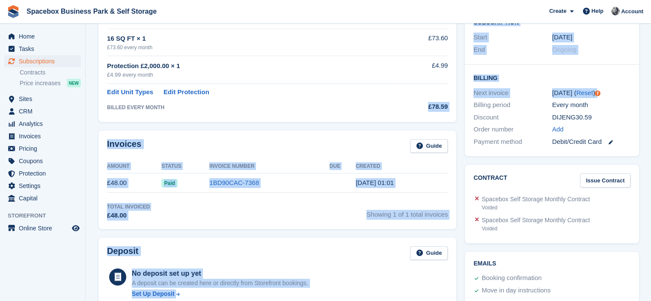
drag, startPoint x: 429, startPoint y: 107, endPoint x: 462, endPoint y: 106, distance: 32.9
click at [441, 107] on div "£78.59" at bounding box center [420, 107] width 55 height 10
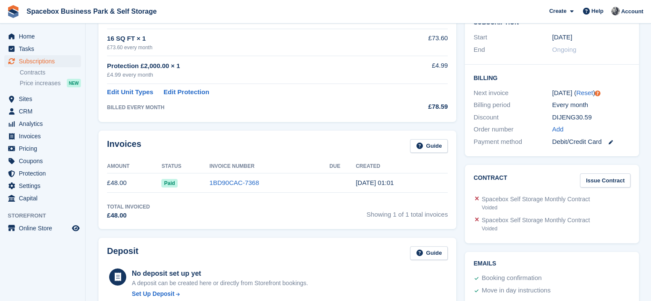
click at [441, 107] on div "£78.59" at bounding box center [420, 107] width 55 height 10
drag, startPoint x: 131, startPoint y: 184, endPoint x: 107, endPoint y: 184, distance: 23.5
click at [107, 184] on td "£48.00" at bounding box center [134, 182] width 54 height 19
click at [128, 198] on div "Invoices Guide Amount Status Invoice Number Due Created £48.00 Paid 1BD90CAC-73…" at bounding box center [277, 179] width 358 height 98
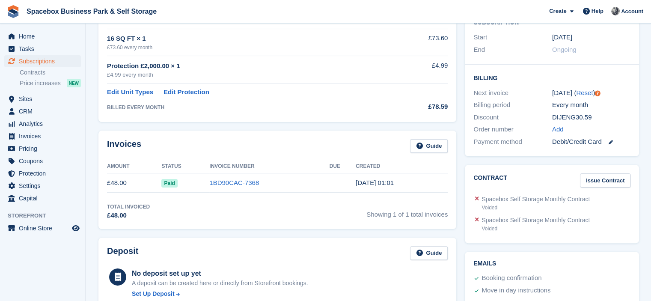
drag, startPoint x: 126, startPoint y: 181, endPoint x: 109, endPoint y: 184, distance: 17.8
click at [109, 184] on td "£48.00" at bounding box center [134, 182] width 54 height 19
click at [127, 195] on div "Invoices Guide Amount Status Invoice Number Due Created £48.00 Paid 1BD90CAC-73…" at bounding box center [277, 179] width 358 height 98
click at [255, 132] on div "Invoices Guide Amount Status Invoice Number Due Created £48.00 Paid 1BD90CAC-73…" at bounding box center [277, 179] width 358 height 98
drag, startPoint x: 481, startPoint y: 143, endPoint x: 604, endPoint y: 144, distance: 123.6
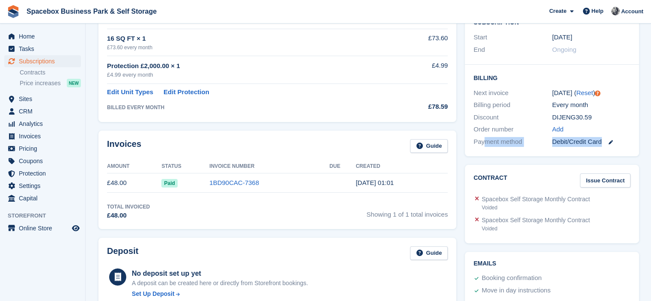
click at [604, 144] on div "Payment method Debit/Credit Card" at bounding box center [551, 142] width 157 height 12
click at [590, 148] on div "Billing Next invoice 12 Sep ( Reset ) Billing period Every month Discount DIJEN…" at bounding box center [552, 111] width 174 height 92
click at [609, 143] on icon at bounding box center [610, 142] width 4 height 4
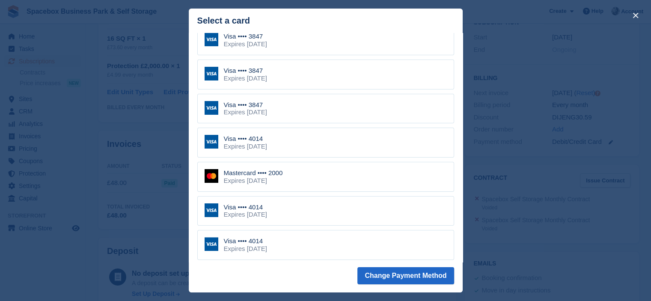
scroll to position [0, 0]
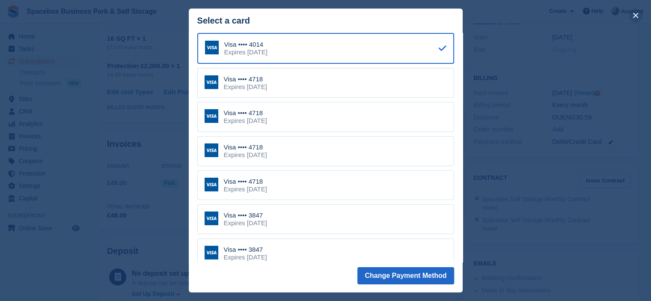
click at [631, 16] on button "close" at bounding box center [635, 16] width 14 height 14
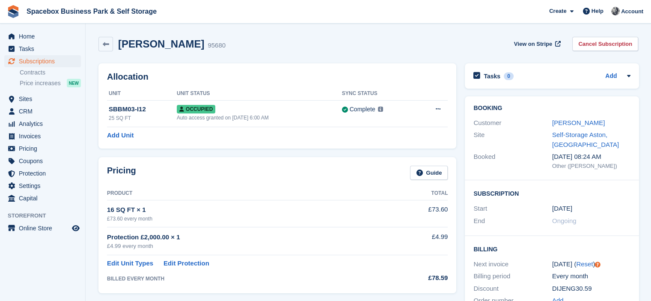
click at [270, 164] on div "Pricing Guide Product Total 16 SQ FT × 1 £73.60 every month £73.60 Protection £…" at bounding box center [277, 225] width 358 height 136
click at [557, 124] on link "Dijeng Nokoane" at bounding box center [578, 122] width 53 height 7
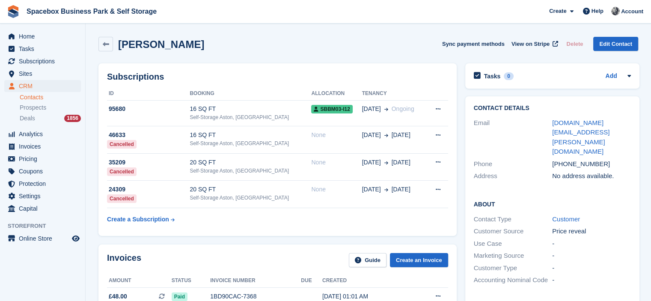
click at [264, 82] on div "Subscriptions ID Booking Allocation Tenancy 95680 16 SQ FT Self-Storage Aston, …" at bounding box center [277, 149] width 358 height 172
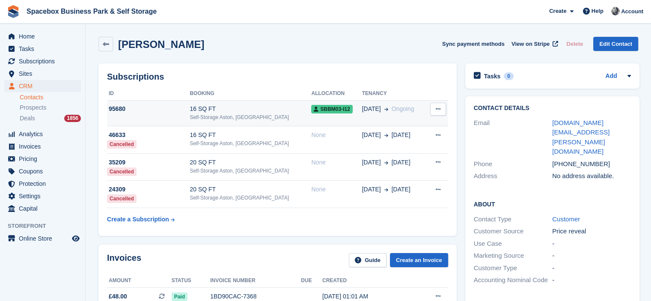
click at [289, 114] on div "Self-Storage Aston, [GEOGRAPHIC_DATA]" at bounding box center [250, 117] width 121 height 8
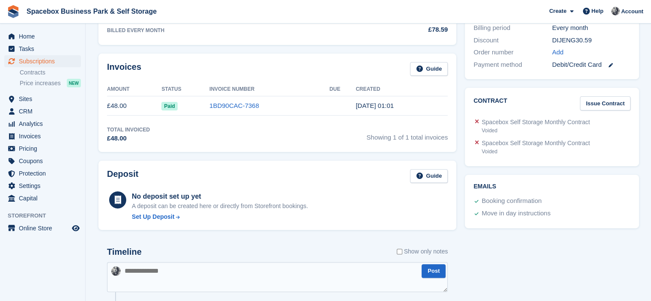
scroll to position [308, 0]
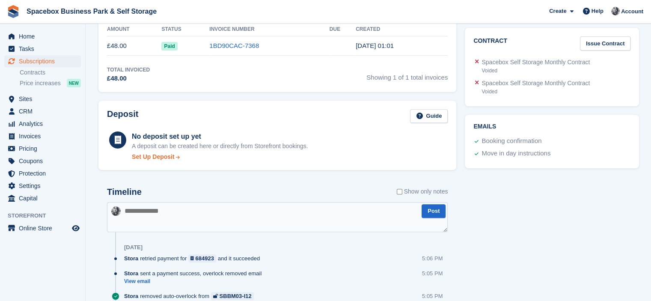
drag, startPoint x: 106, startPoint y: 115, endPoint x: 183, endPoint y: 158, distance: 88.7
click at [183, 158] on div "Deposit Guide No deposit set up yet A deposit can be created here or directly f…" at bounding box center [277, 136] width 358 height 70
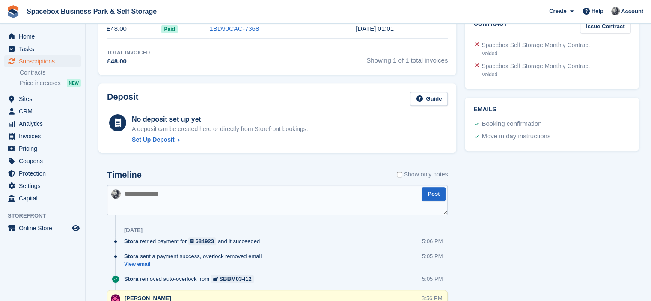
scroll to position [342, 0]
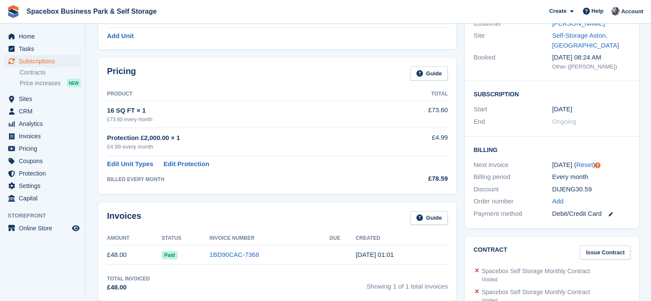
scroll to position [0, 0]
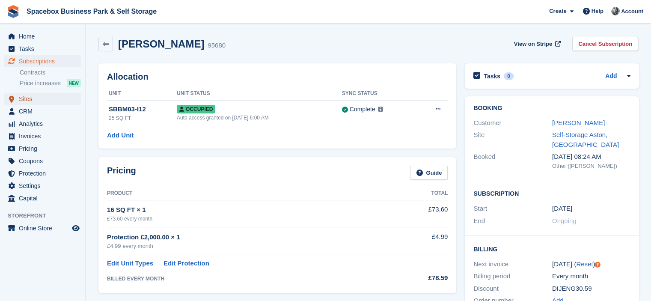
click at [33, 99] on span "Sites" at bounding box center [44, 99] width 51 height 12
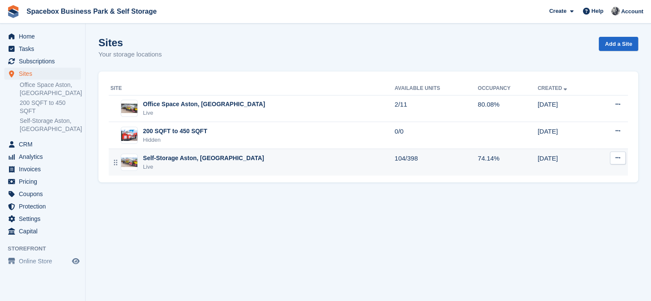
click at [264, 161] on div "Self-Storage Aston, Birmingham Live" at bounding box center [252, 163] width 284 height 18
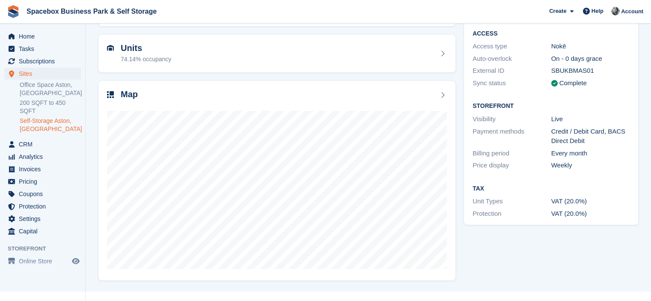
scroll to position [64, 0]
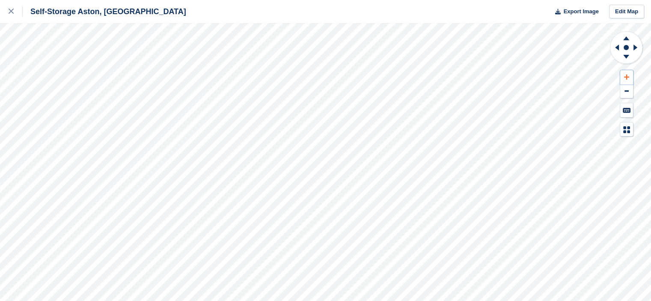
click at [624, 74] on icon at bounding box center [626, 77] width 5 height 6
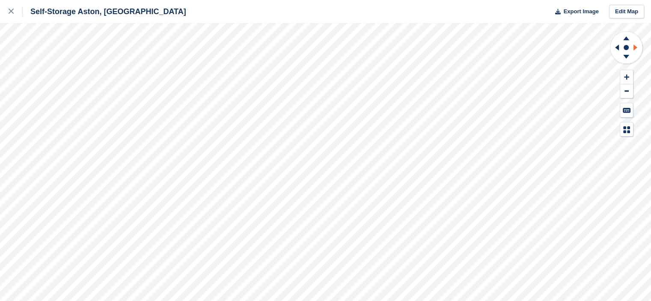
click at [634, 49] on icon at bounding box center [636, 47] width 11 height 22
click at [615, 48] on icon at bounding box center [615, 47] width 11 height 22
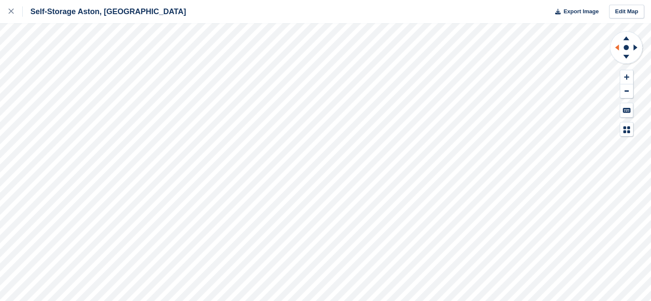
click at [615, 48] on icon at bounding box center [615, 47] width 11 height 22
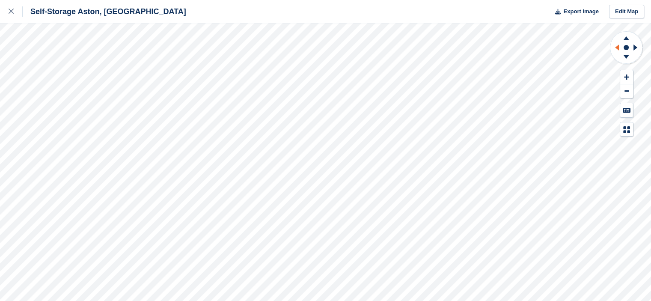
click at [615, 48] on icon at bounding box center [615, 47] width 11 height 22
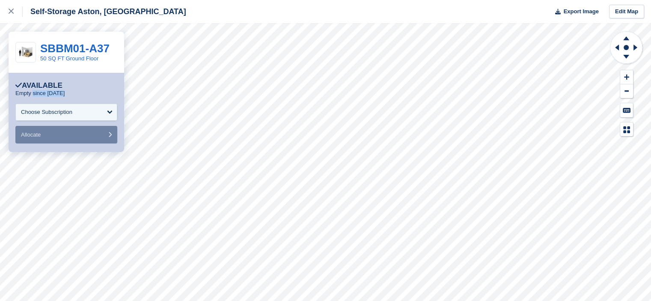
drag, startPoint x: 32, startPoint y: 92, endPoint x: 77, endPoint y: 94, distance: 45.0
click at [77, 94] on div "Empty since 14 Jul" at bounding box center [66, 93] width 102 height 7
click at [627, 76] on icon at bounding box center [626, 77] width 5 height 6
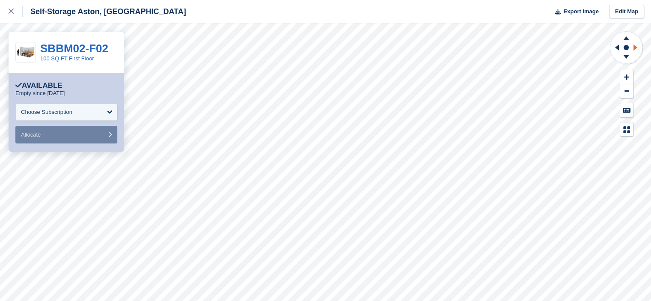
click at [637, 47] on icon at bounding box center [636, 47] width 11 height 22
click at [614, 49] on icon at bounding box center [615, 47] width 11 height 22
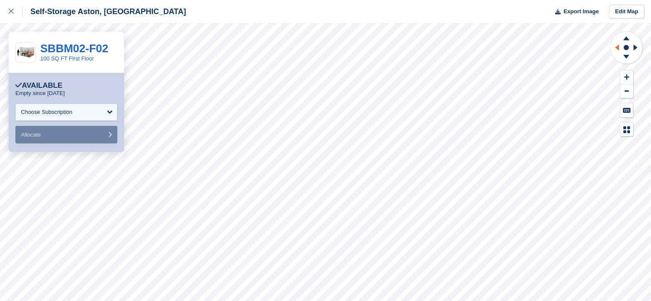
click at [614, 49] on icon at bounding box center [615, 47] width 11 height 22
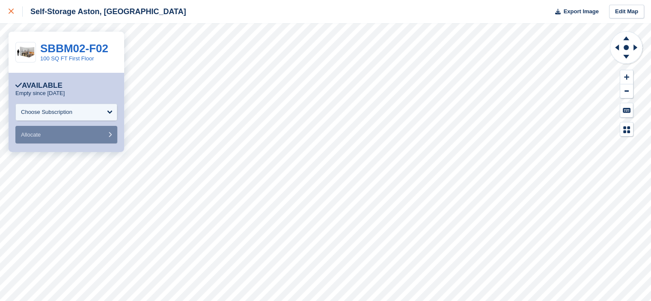
click at [6, 12] on link at bounding box center [11, 11] width 23 height 23
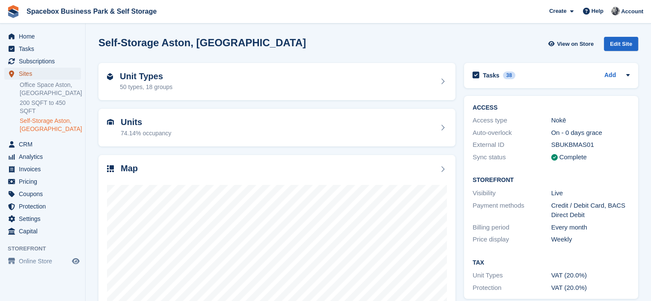
click at [39, 76] on span "Sites" at bounding box center [44, 74] width 51 height 12
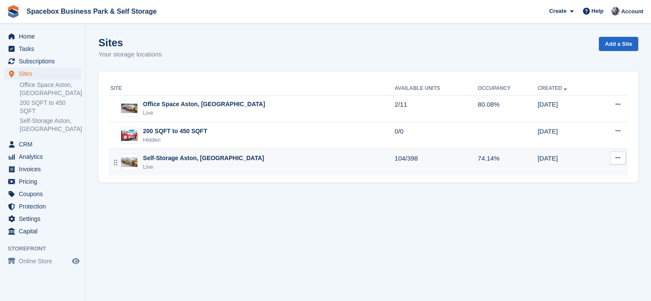
click at [200, 163] on div "Live" at bounding box center [203, 167] width 121 height 9
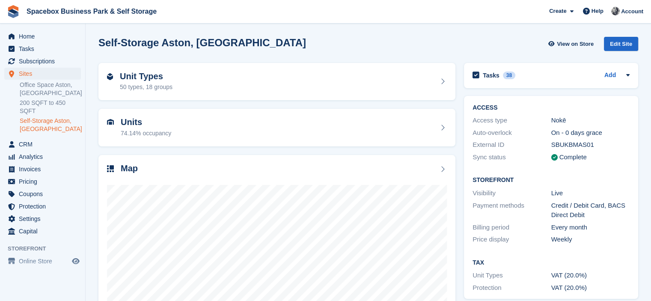
scroll to position [64, 0]
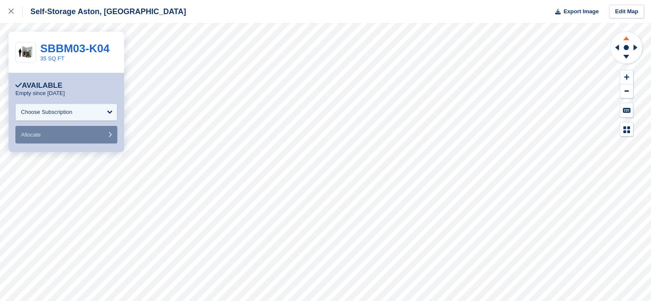
click at [628, 37] on icon at bounding box center [626, 37] width 22 height 11
click at [626, 41] on icon at bounding box center [626, 37] width 22 height 11
click at [623, 77] on button at bounding box center [626, 77] width 13 height 14
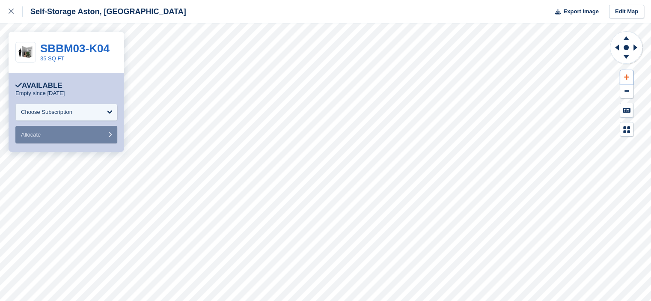
click at [623, 77] on button at bounding box center [626, 77] width 13 height 14
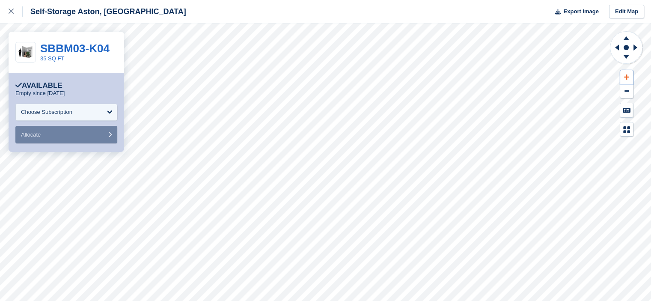
click at [623, 77] on button at bounding box center [626, 77] width 13 height 14
click at [638, 50] on icon at bounding box center [636, 47] width 11 height 22
click at [617, 47] on icon at bounding box center [617, 47] width 4 height 6
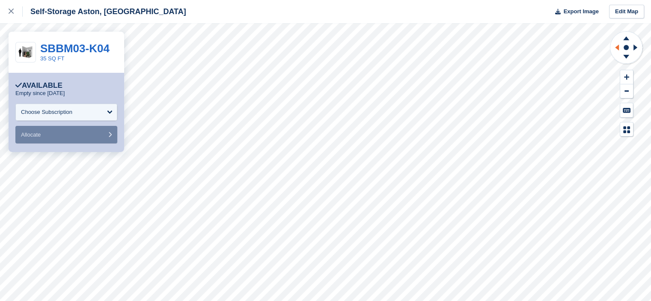
click at [617, 47] on icon at bounding box center [617, 47] width 4 height 6
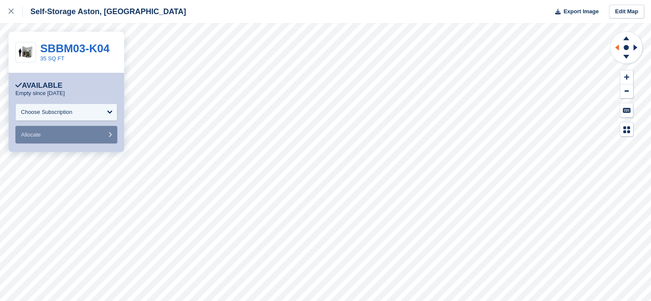
click at [617, 47] on icon at bounding box center [617, 47] width 4 height 6
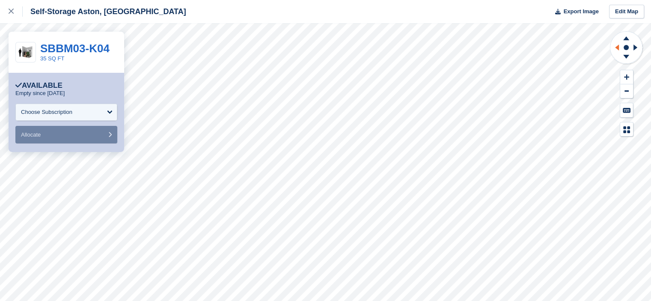
click at [617, 47] on icon at bounding box center [617, 47] width 4 height 6
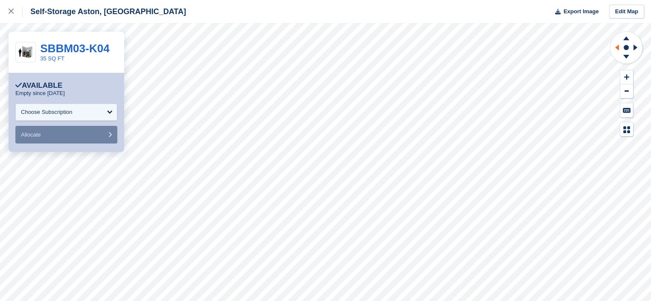
click at [617, 47] on icon at bounding box center [617, 47] width 4 height 6
click at [6, 15] on link at bounding box center [11, 11] width 23 height 23
